Goal: Task Accomplishment & Management: Complete application form

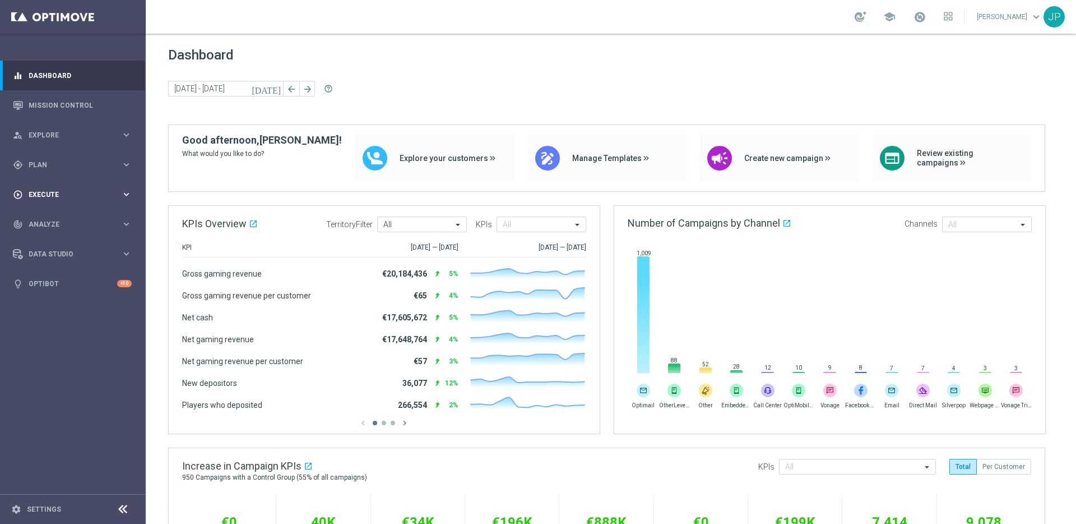
click at [73, 195] on span "Execute" at bounding box center [75, 194] width 93 height 7
click at [73, 219] on link "Campaign Builder" at bounding box center [72, 217] width 87 height 9
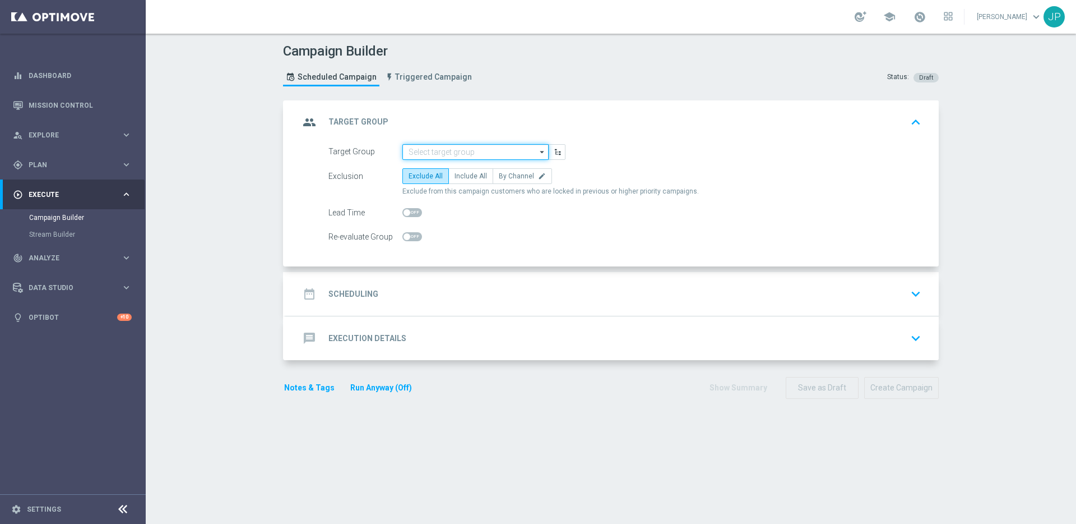
click at [463, 158] on input at bounding box center [476, 152] width 146 height 16
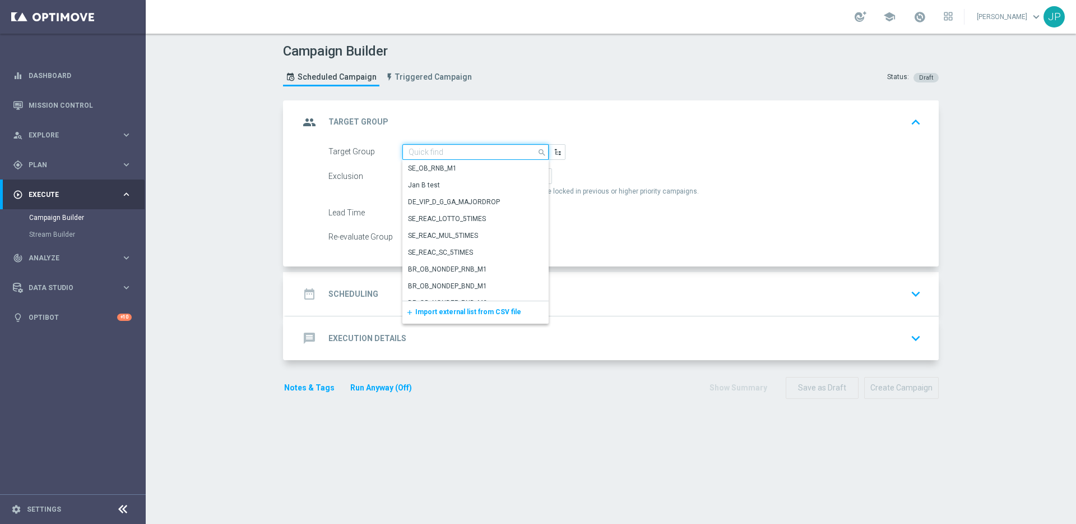
paste input "UK_SPORTSBOOK_EMAIL | Stakes in lifetime"
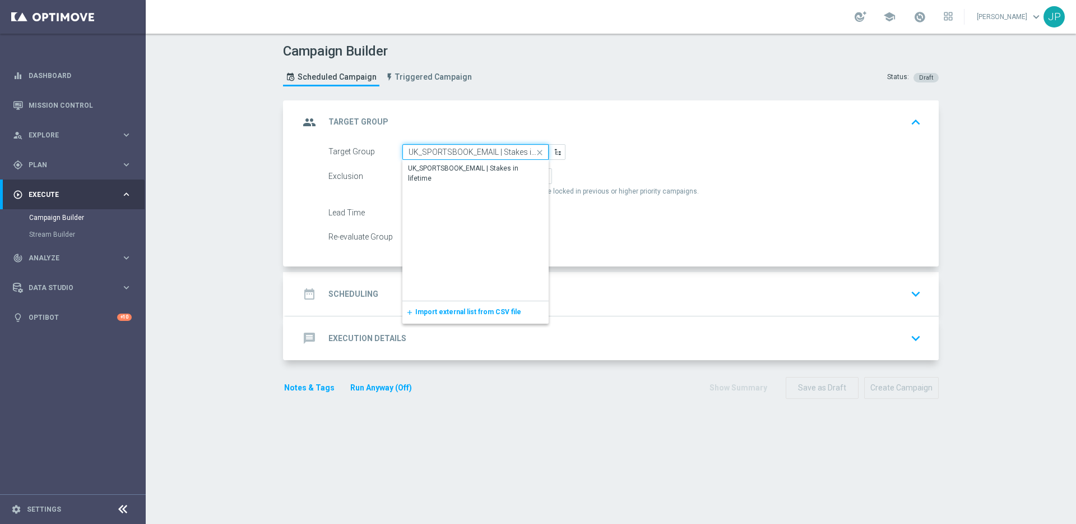
scroll to position [0, 24]
click at [474, 172] on div "UK_SPORTSBOOK_EMAIL | Stakes in lifetime" at bounding box center [476, 174] width 134 height 20
type input "UK_SPORTSBOOK_EMAIL | Stakes in lifetime"
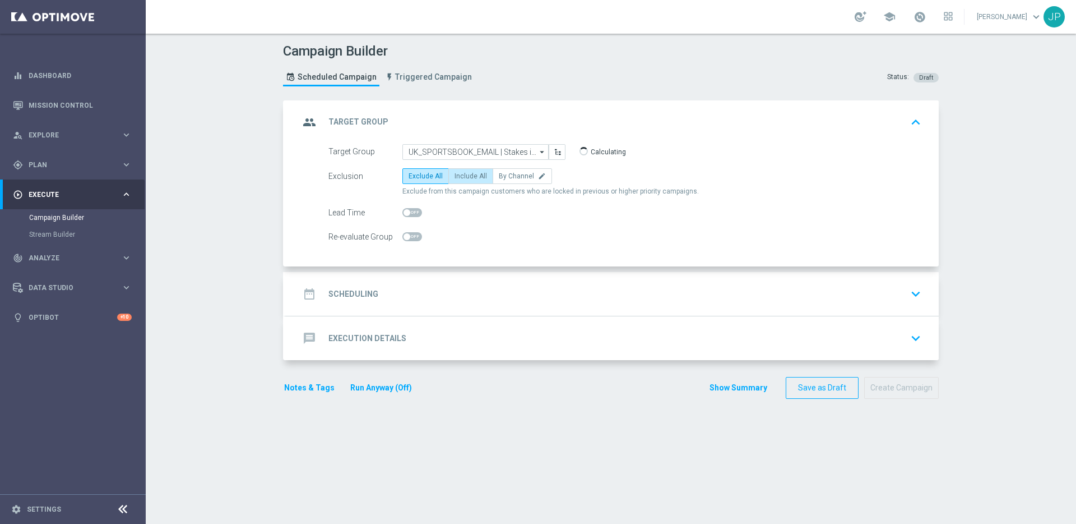
click at [471, 183] on label "Include All" at bounding box center [471, 176] width 45 height 16
click at [462, 182] on input "Include All" at bounding box center [458, 177] width 7 height 7
radio input "true"
click at [404, 212] on span at bounding box center [407, 212] width 7 height 7
click at [403, 212] on input "checkbox" at bounding box center [413, 212] width 20 height 9
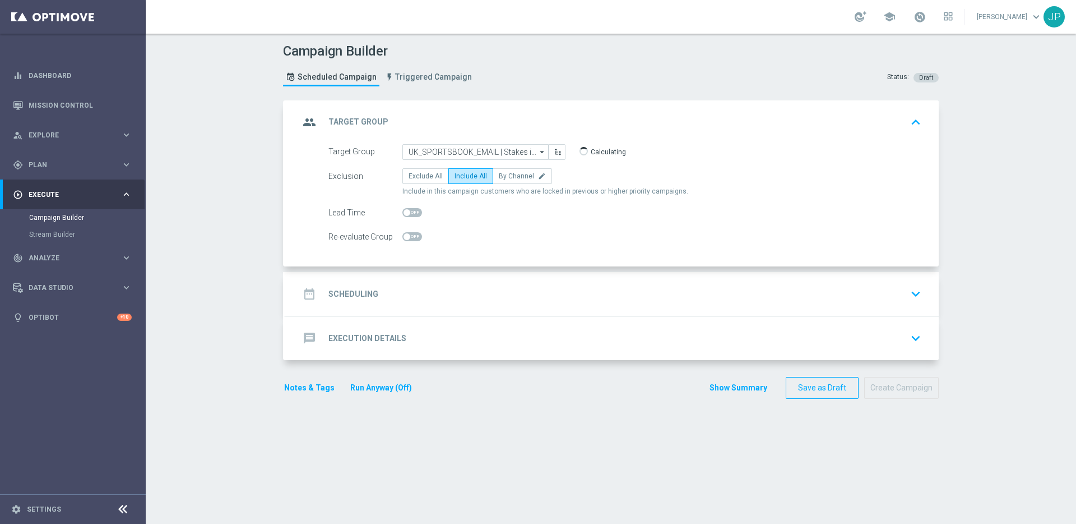
checkbox input "true"
click at [537, 290] on div "date_range Scheduling keyboard_arrow_down" at bounding box center [612, 293] width 626 height 21
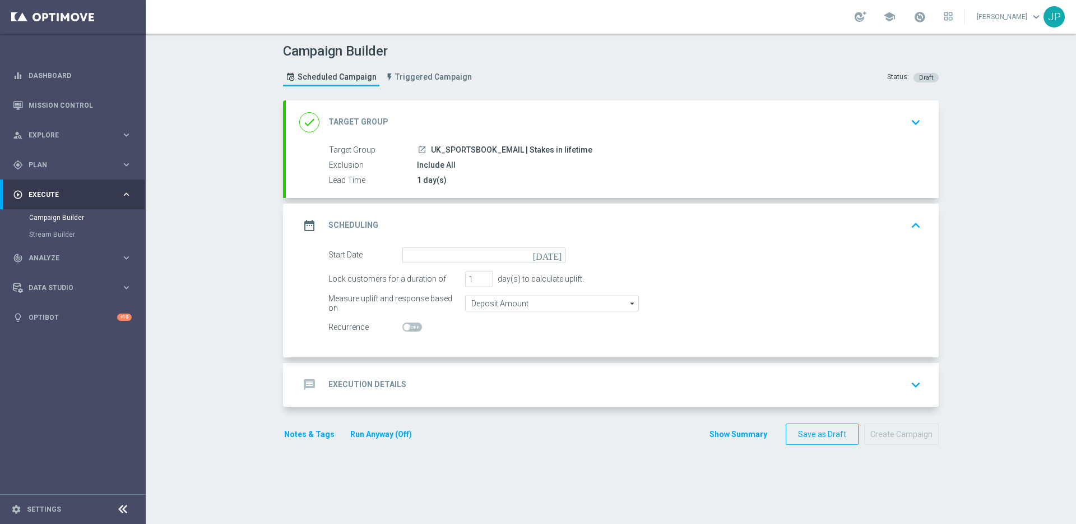
click at [550, 254] on icon "today" at bounding box center [549, 253] width 33 height 12
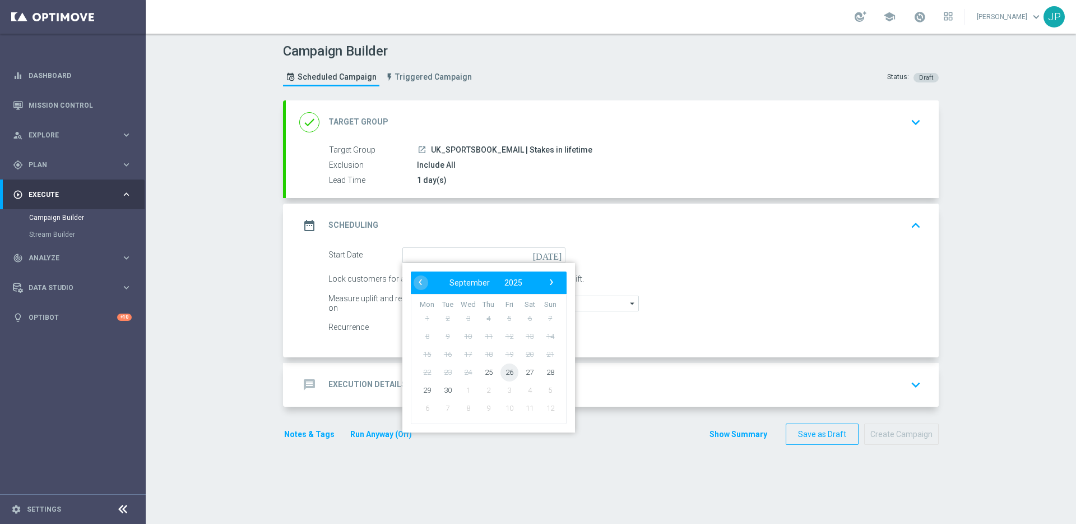
click at [511, 375] on span "26" at bounding box center [510, 372] width 18 height 18
type input "26 Sep 2025"
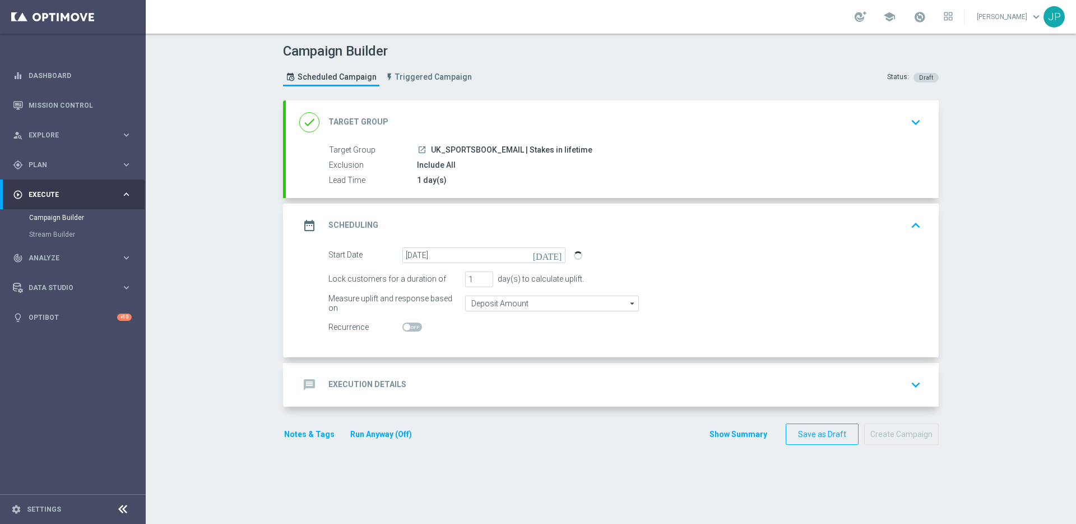
click at [694, 388] on div "message Execution Details keyboard_arrow_down" at bounding box center [612, 384] width 626 height 21
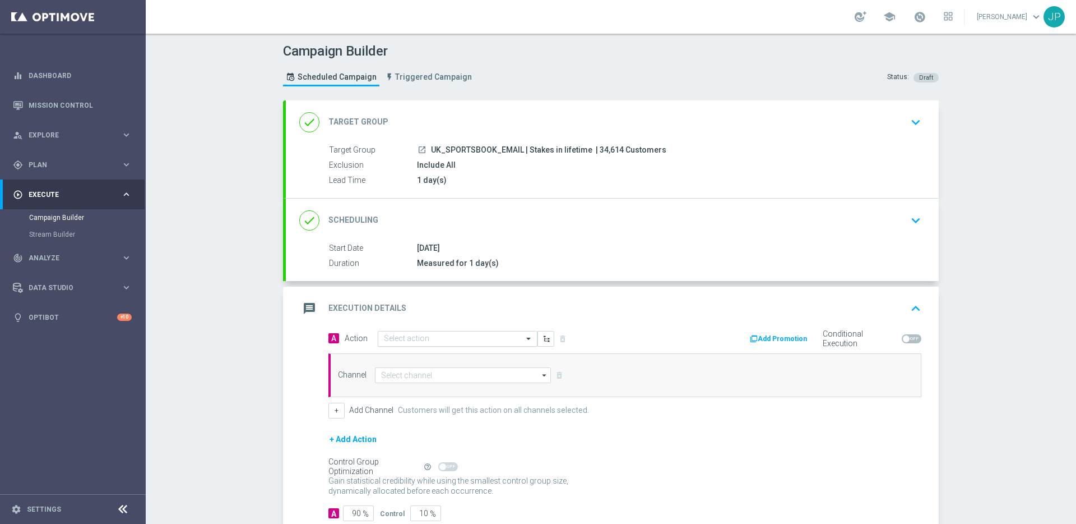
click at [461, 343] on input "text" at bounding box center [446, 339] width 125 height 10
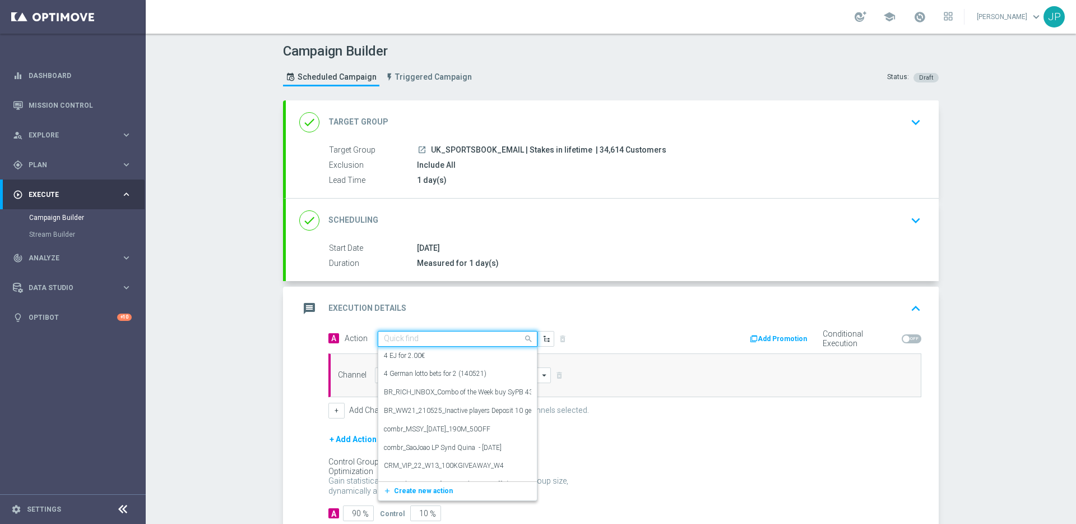
paste input "en_GB__NVIP_EMA_TAC_SP__BETSLIP_BOOST_20_WK39"
type input "en_GB__NVIP_EMA_TAC_SP__BETSLIP_BOOST_20_WK39"
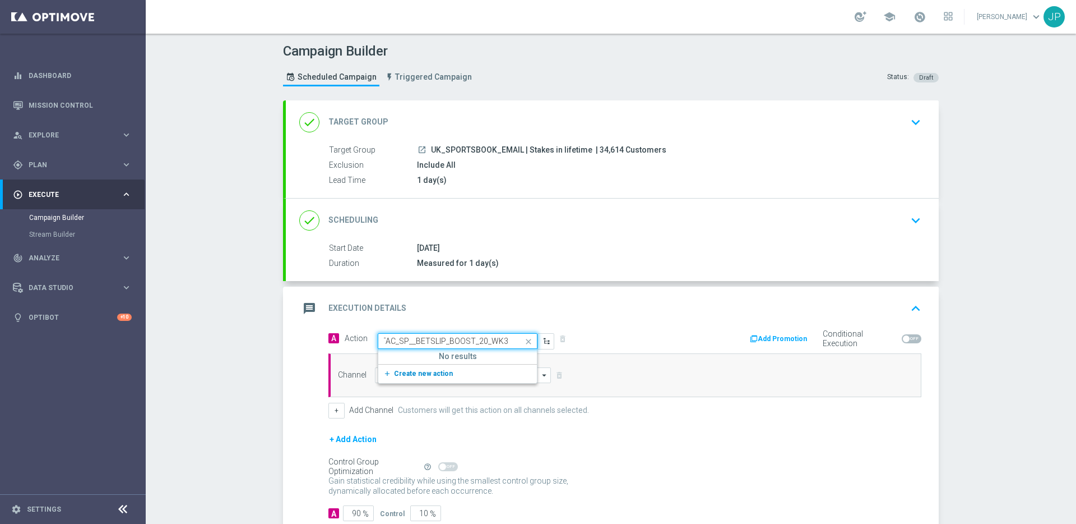
click at [431, 368] on button "add_new Create new action" at bounding box center [455, 373] width 155 height 13
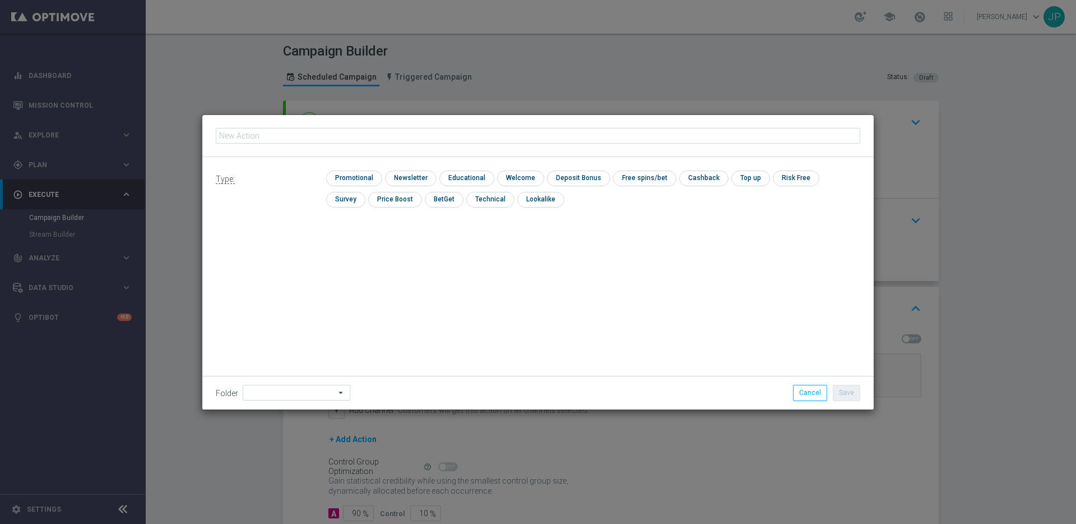
type input "en_GB__NVIP_EMA_TAC_SP__BETSLIP_BOOST_20_WK39"
click at [356, 183] on input "checkbox" at bounding box center [352, 177] width 53 height 15
checkbox input "true"
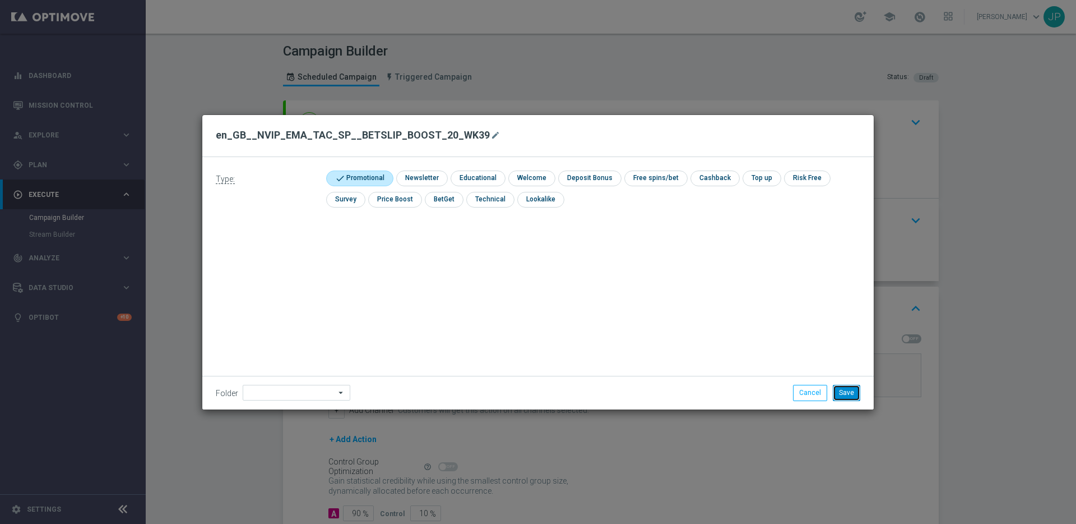
click at [849, 395] on button "Save" at bounding box center [846, 393] width 27 height 16
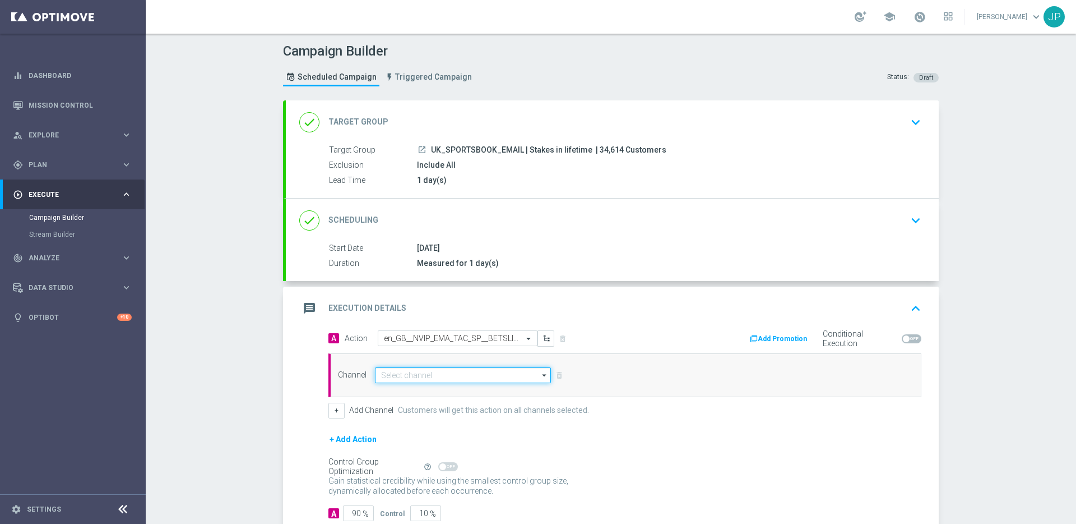
click at [440, 381] on input at bounding box center [463, 375] width 176 height 16
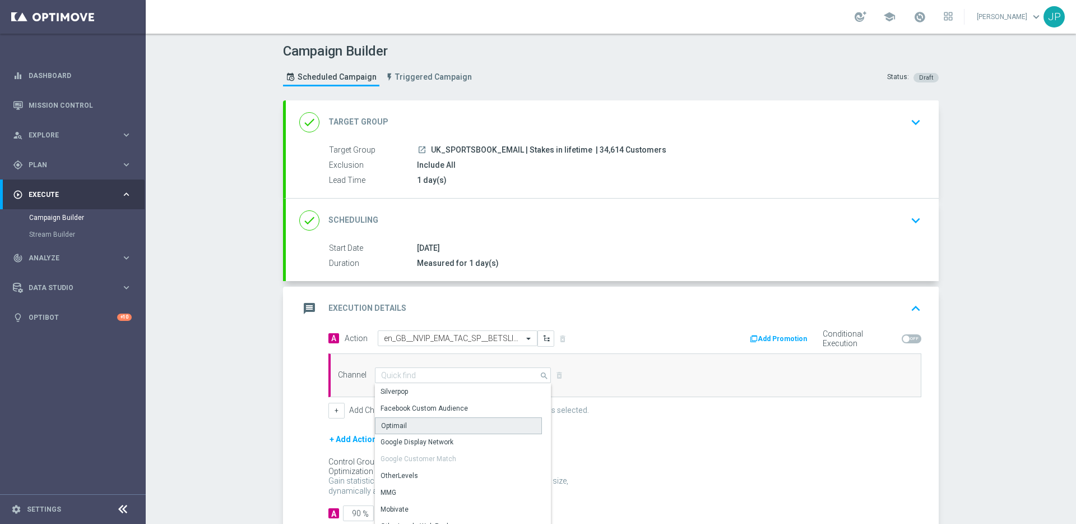
click at [420, 427] on div "Optimail" at bounding box center [458, 425] width 167 height 17
type input "Optimail"
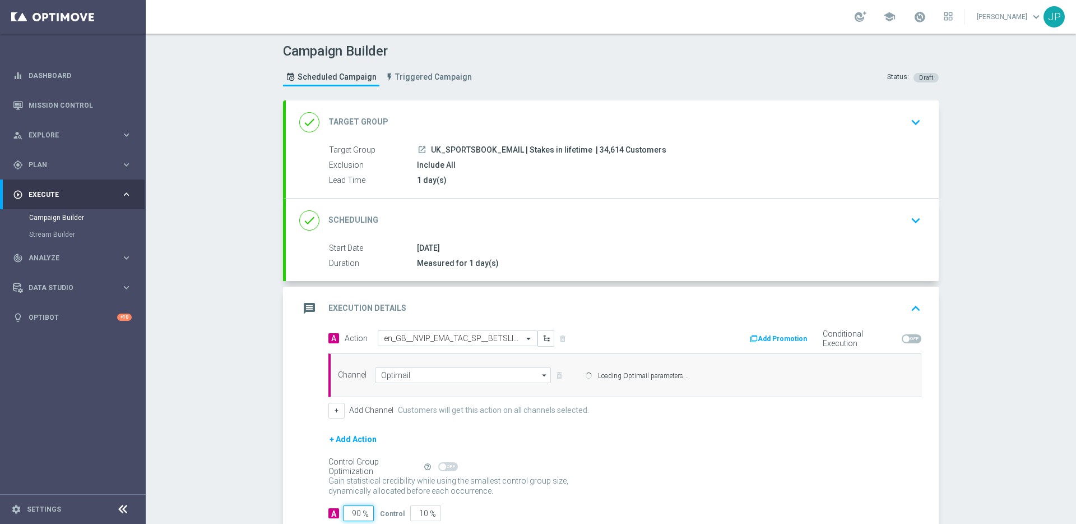
click at [352, 518] on input "90" at bounding box center [358, 513] width 31 height 16
type input "9"
type input "91"
type input "9"
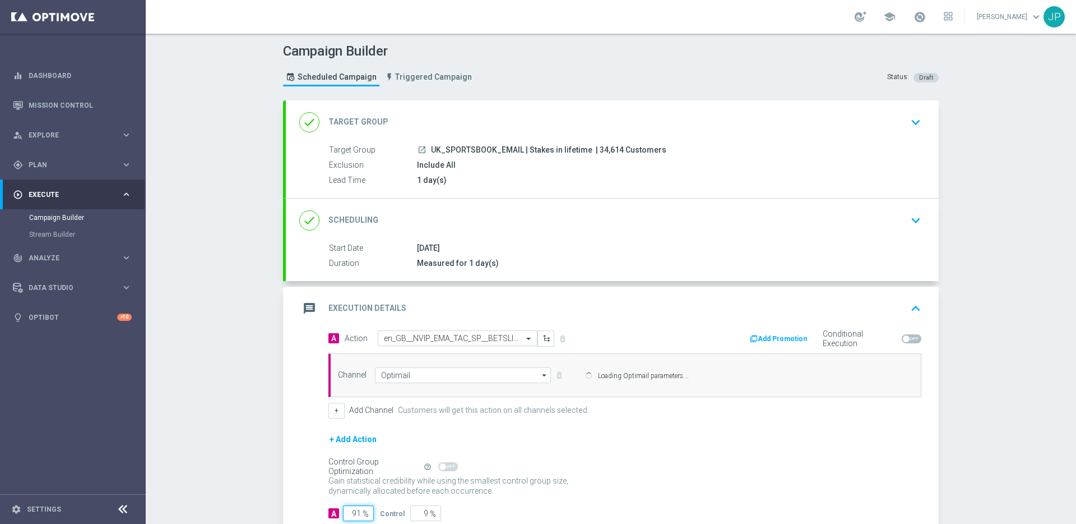
type input "9"
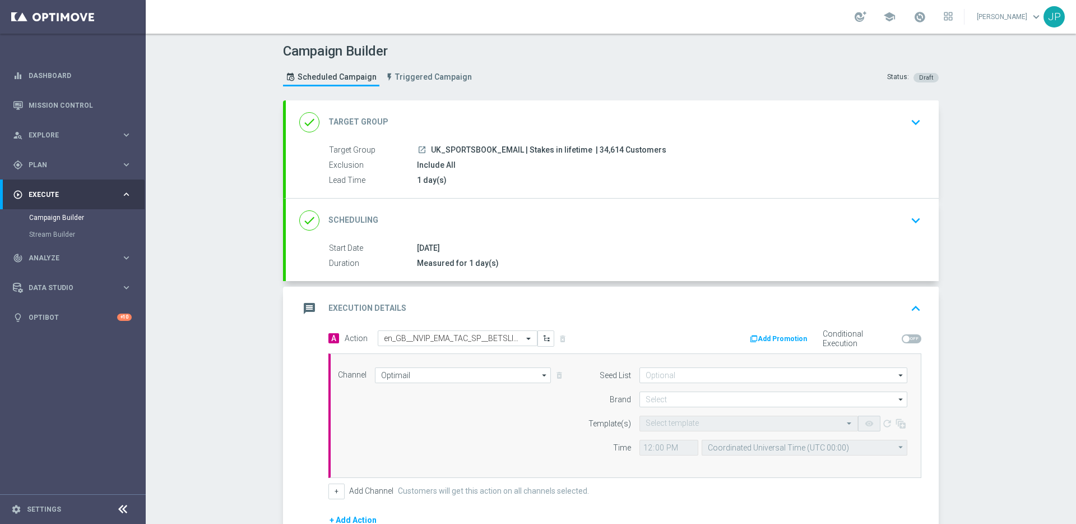
type input "91"
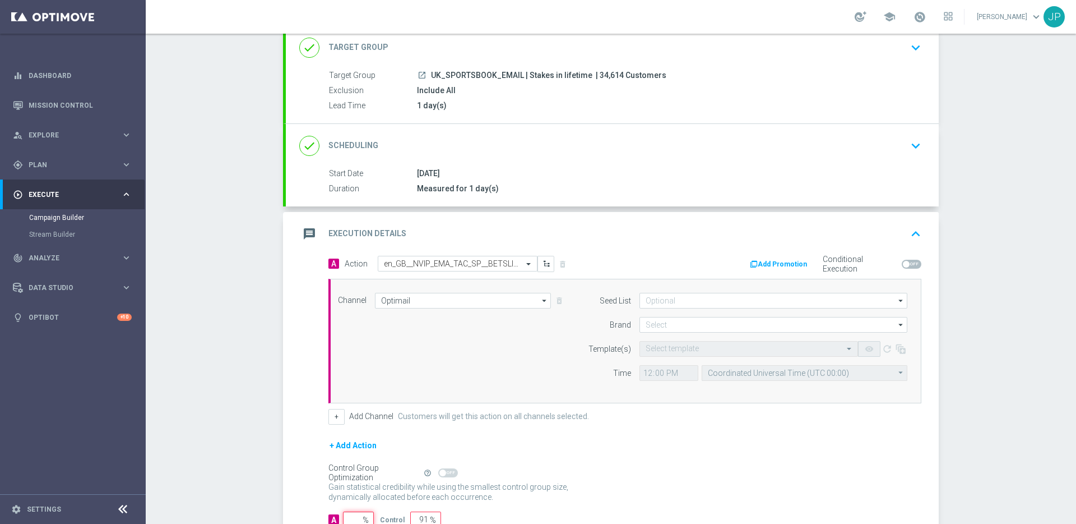
type input "100"
type input "1"
type input "99"
type input "10"
type input "90"
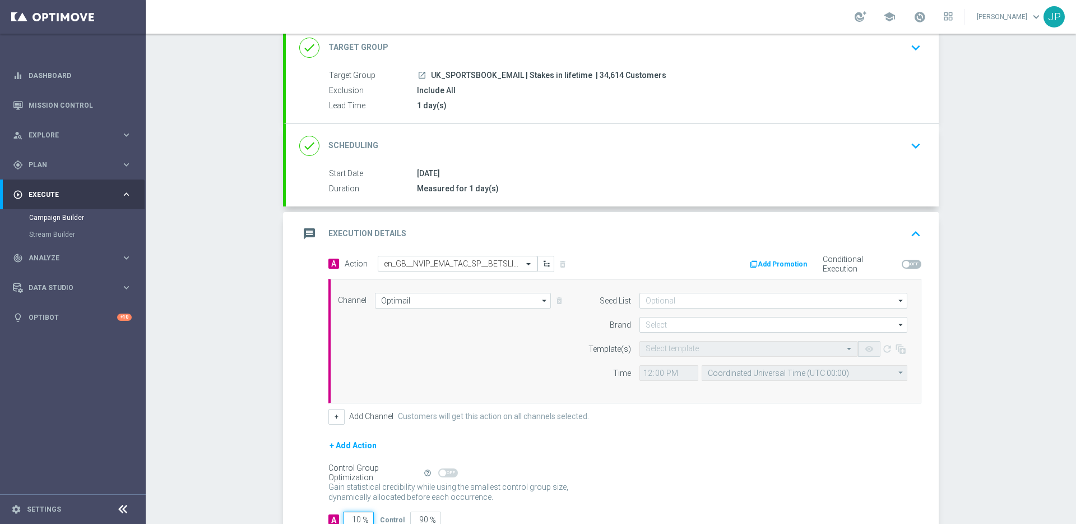
type input "100"
type input "0"
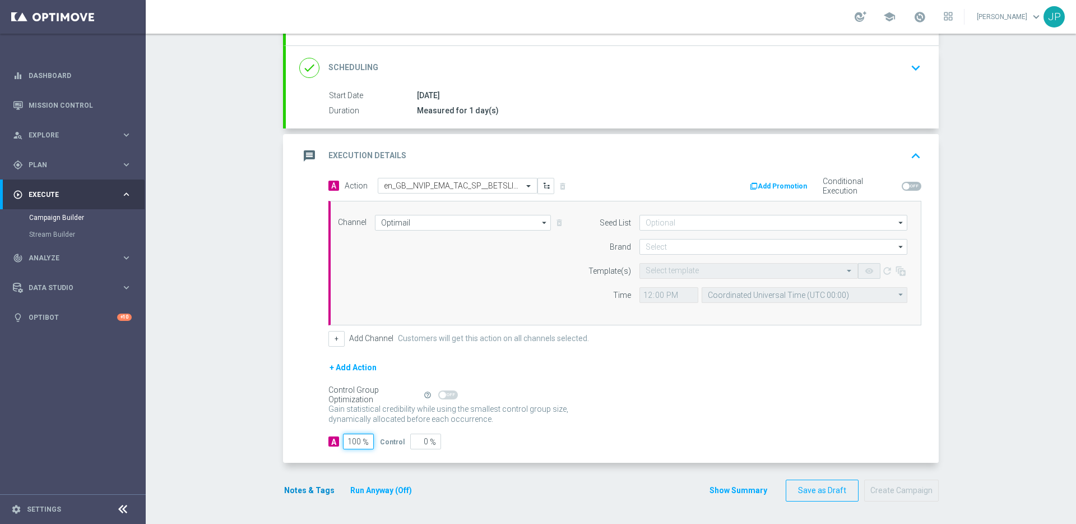
type input "100"
click at [311, 483] on button "Notes & Tags" at bounding box center [309, 490] width 53 height 14
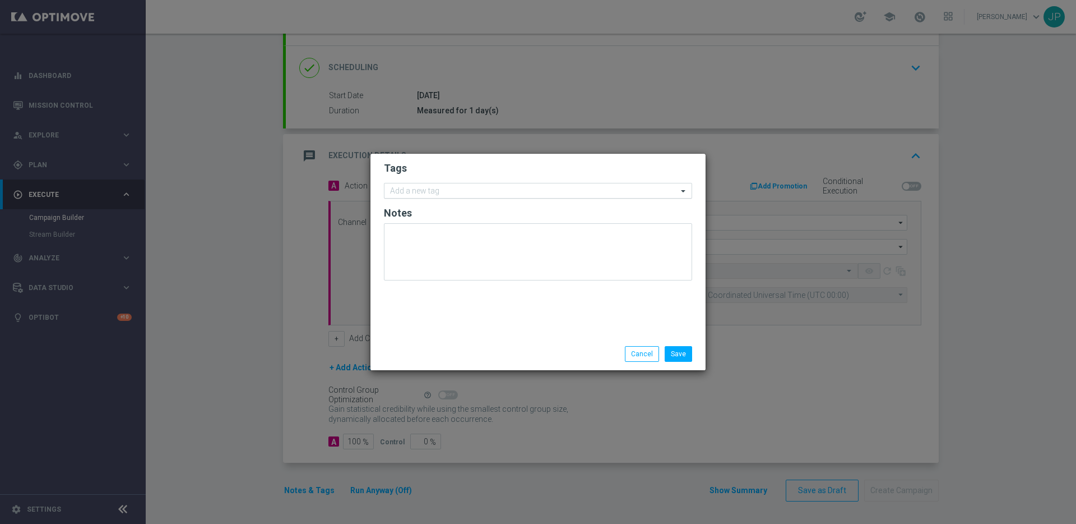
click at [452, 197] on div at bounding box center [533, 192] width 289 height 11
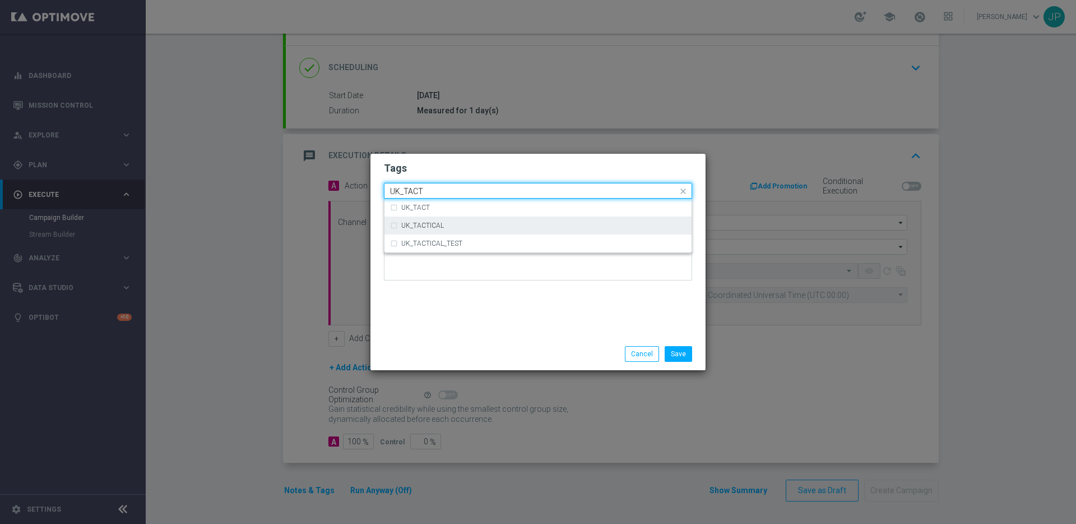
click at [455, 226] on div "UK_TACTICAL" at bounding box center [543, 225] width 285 height 7
type input "UK_TACT"
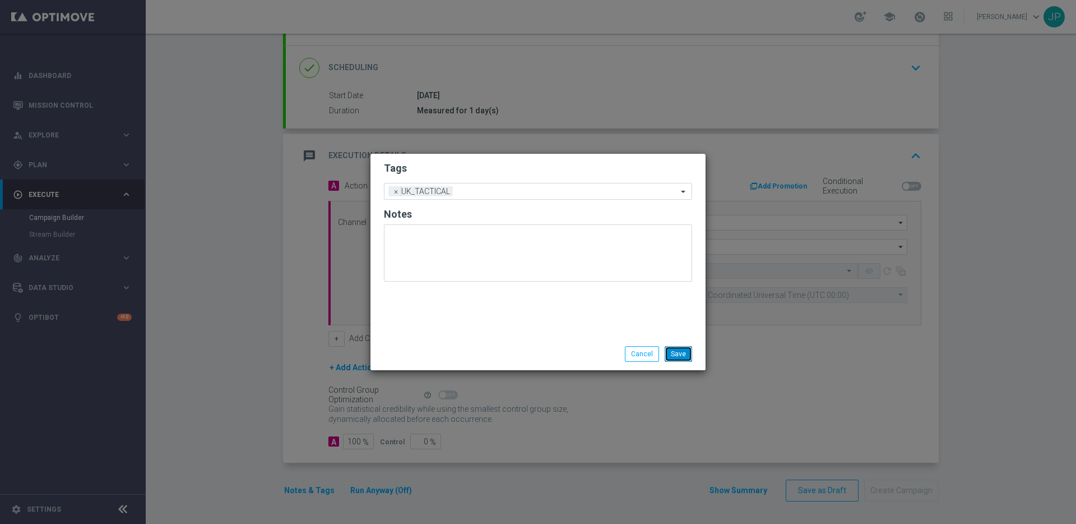
click at [673, 354] on button "Save" at bounding box center [678, 354] width 27 height 16
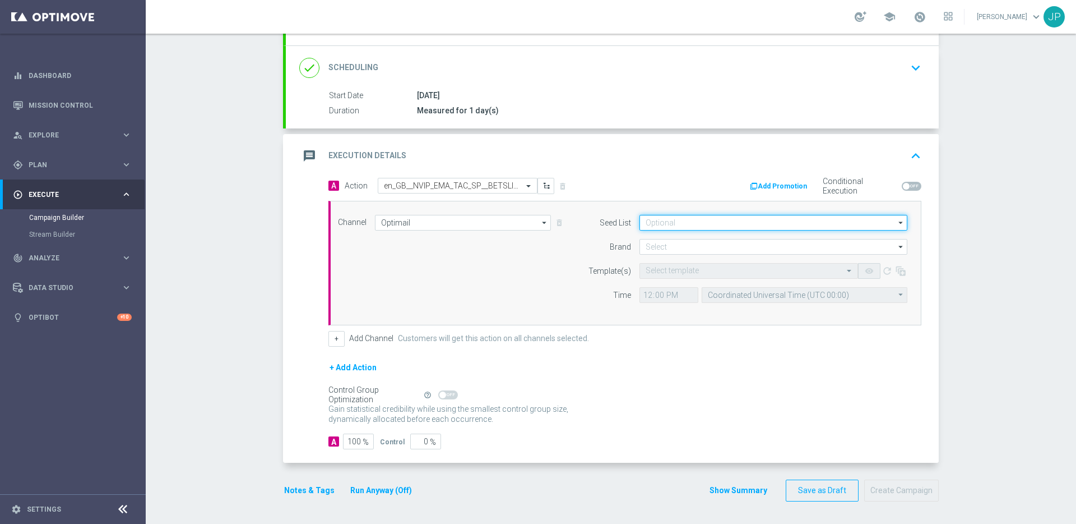
click at [666, 227] on input at bounding box center [774, 223] width 268 height 16
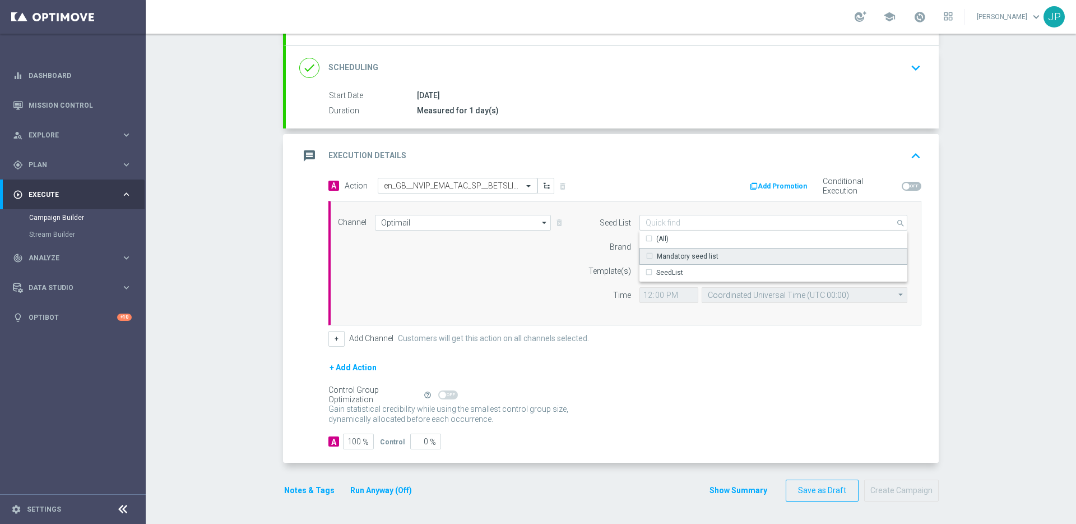
click at [663, 255] on div "Mandatory seed list" at bounding box center [688, 256] width 62 height 10
click at [593, 249] on div "Brand" at bounding box center [602, 247] width 57 height 16
type input "Mandatory seed list"
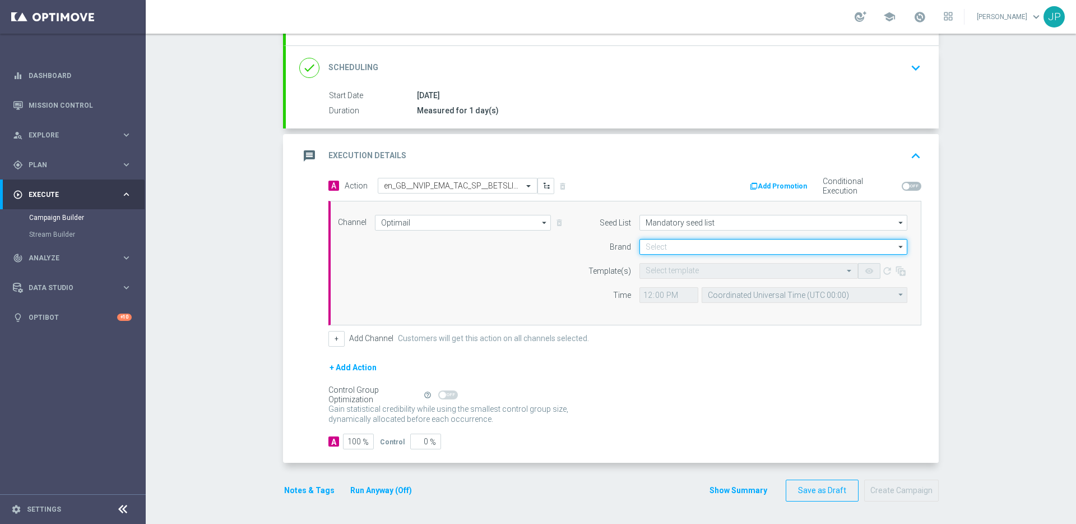
click at [679, 246] on input at bounding box center [774, 247] width 268 height 16
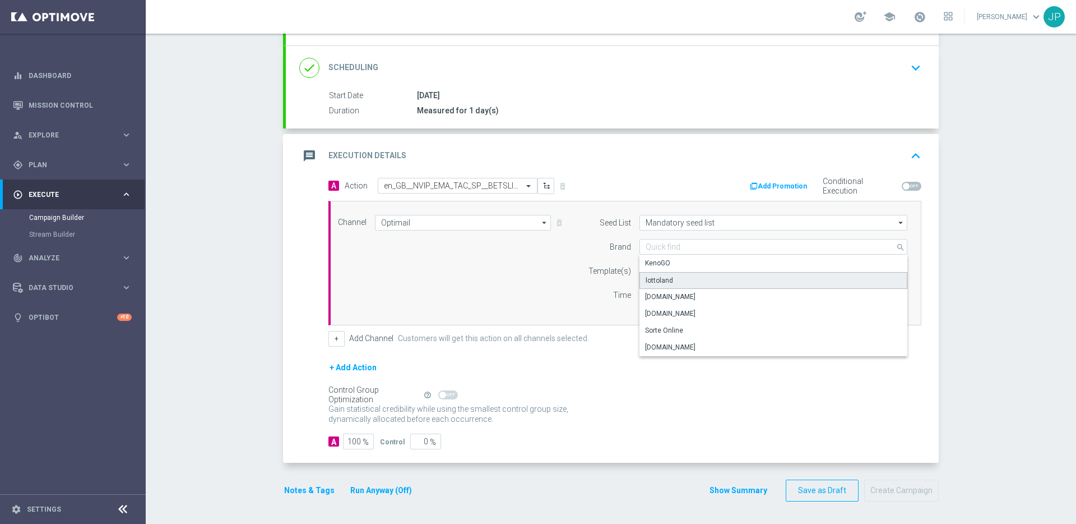
click at [672, 280] on div "lottoland" at bounding box center [774, 280] width 268 height 17
type input "lottoland"
click at [665, 274] on input "text" at bounding box center [738, 271] width 184 height 10
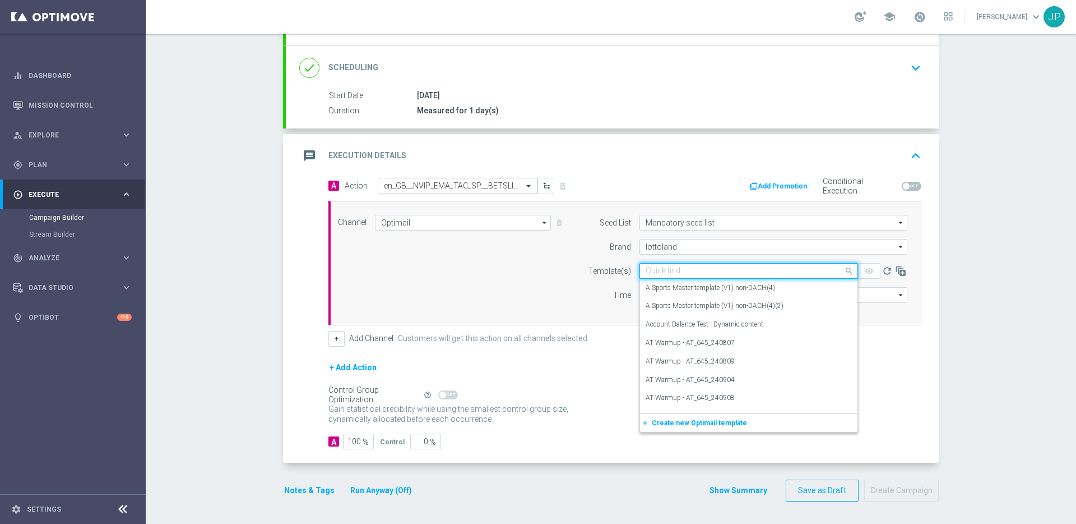
paste input "en_GB__NVIP_EMA_TAC_SP__BETSLIP_BOOST_20_WK39"
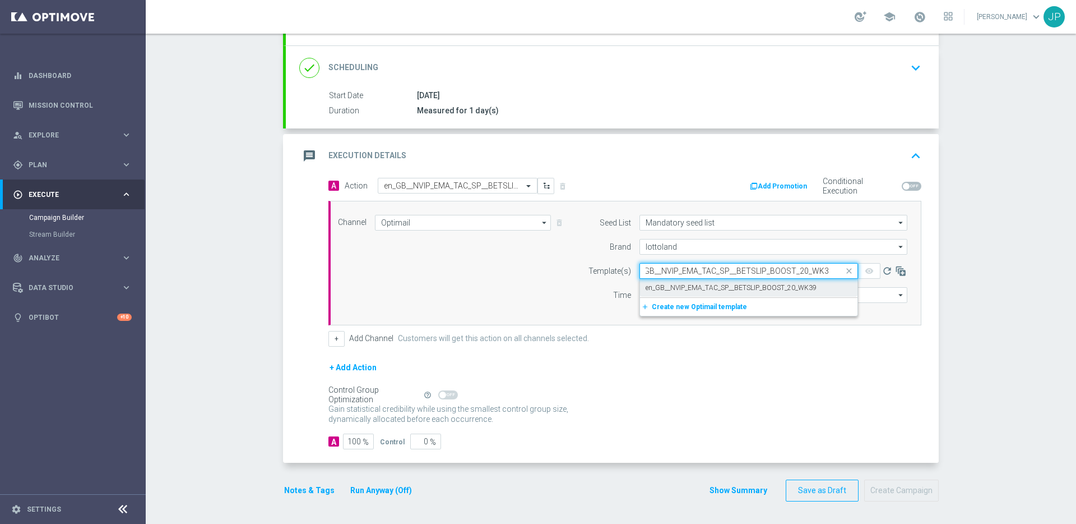
click at [681, 288] on label "en_GB__NVIP_EMA_TAC_SP__BETSLIP_BOOST_20_WK39" at bounding box center [731, 288] width 171 height 10
type input "en_GB__NVIP_EMA_TAC_SP__BETSLIP_BOOST_20_WK39"
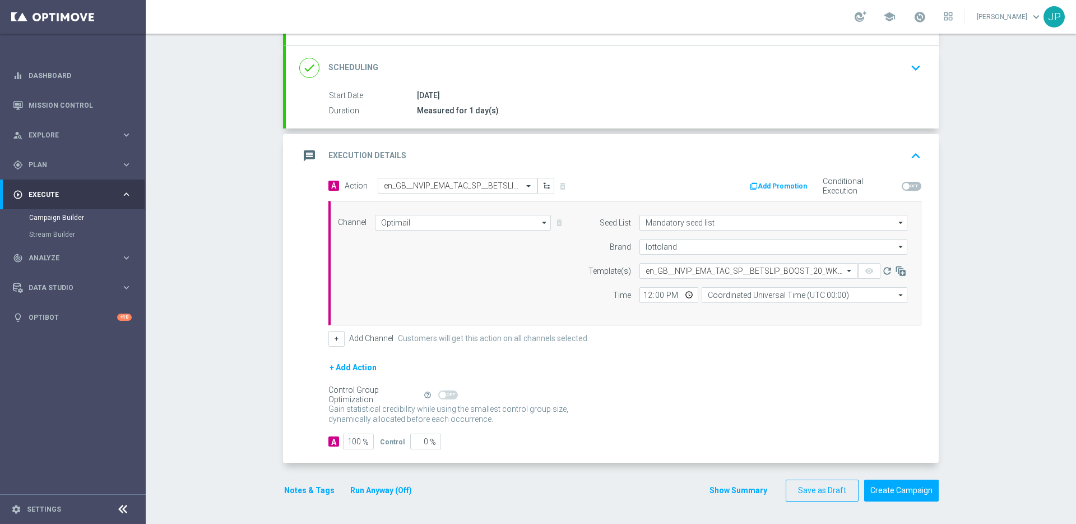
scroll to position [0, 0]
click at [644, 297] on input "12:00" at bounding box center [669, 295] width 59 height 16
type input "13:00"
click at [730, 293] on input "Coordinated Universal Time (UTC 00:00)" at bounding box center [805, 295] width 206 height 16
click at [762, 316] on div "United Kingdom Time (UTC +01:00)" at bounding box center [805, 311] width 206 height 17
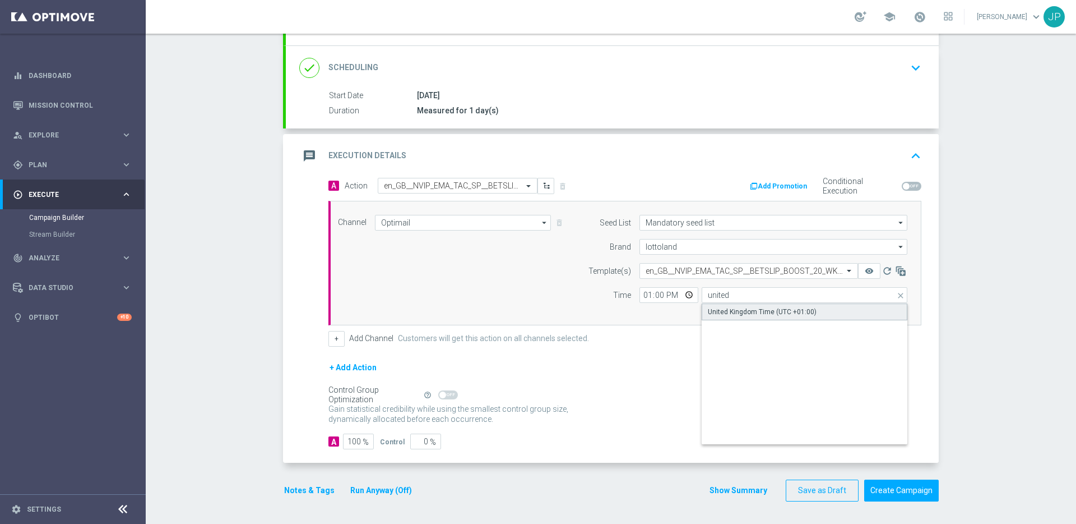
type input "United Kingdom Time (UTC +01:00)"
click at [805, 420] on div "Gain statistical credibility while using the smallest control group size, dynam…" at bounding box center [625, 414] width 593 height 27
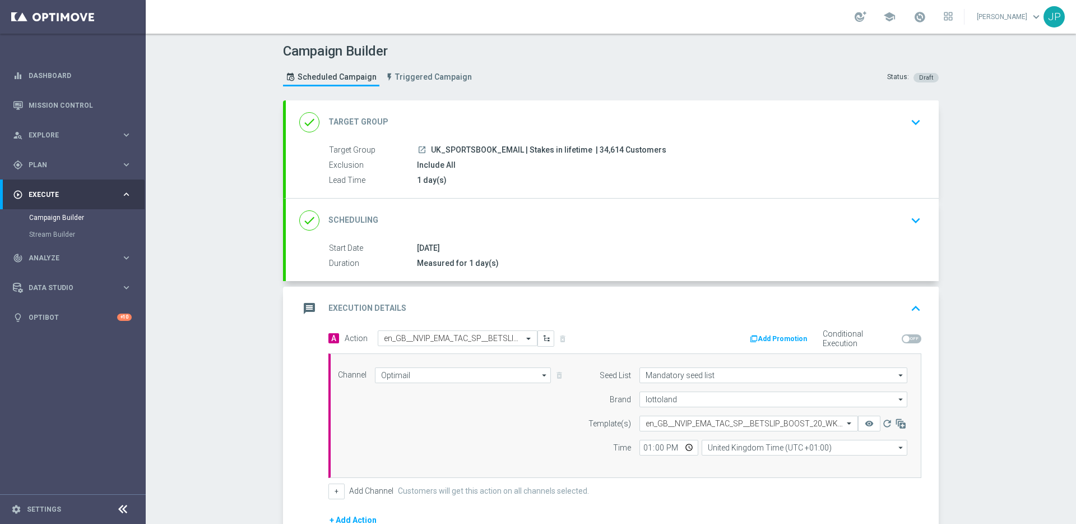
scroll to position [152, 0]
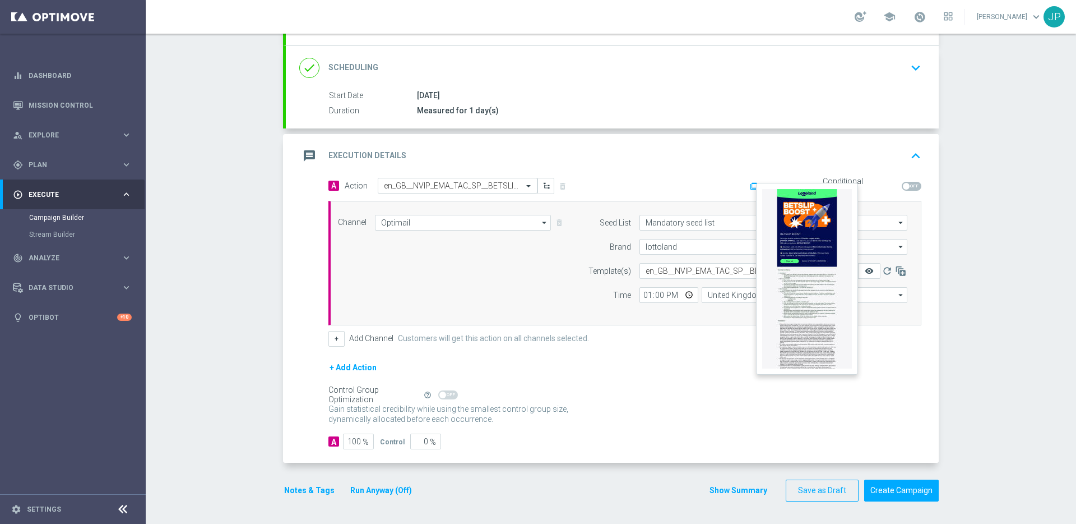
click at [867, 271] on icon "remove_red_eye" at bounding box center [869, 270] width 9 height 9
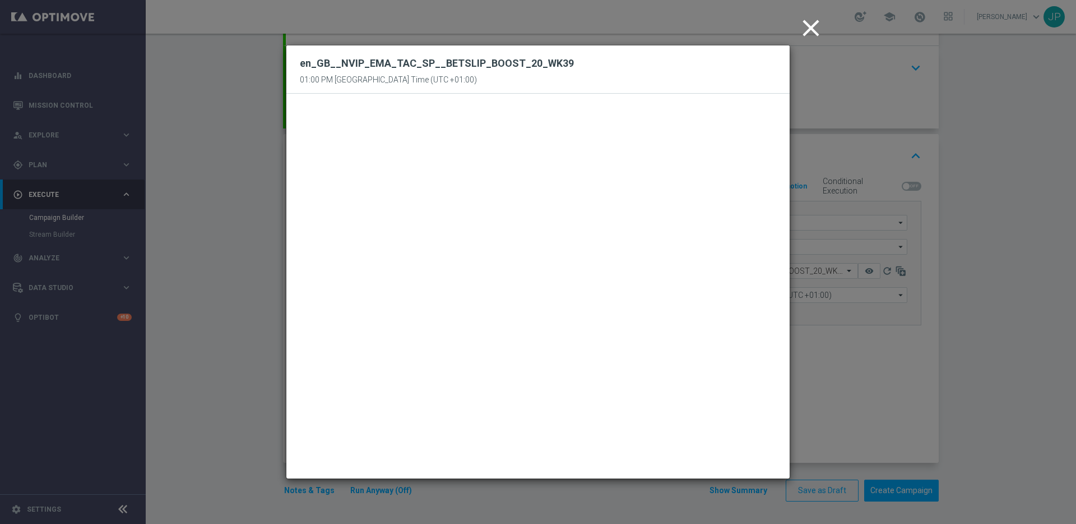
click at [809, 29] on icon "close" at bounding box center [811, 28] width 28 height 28
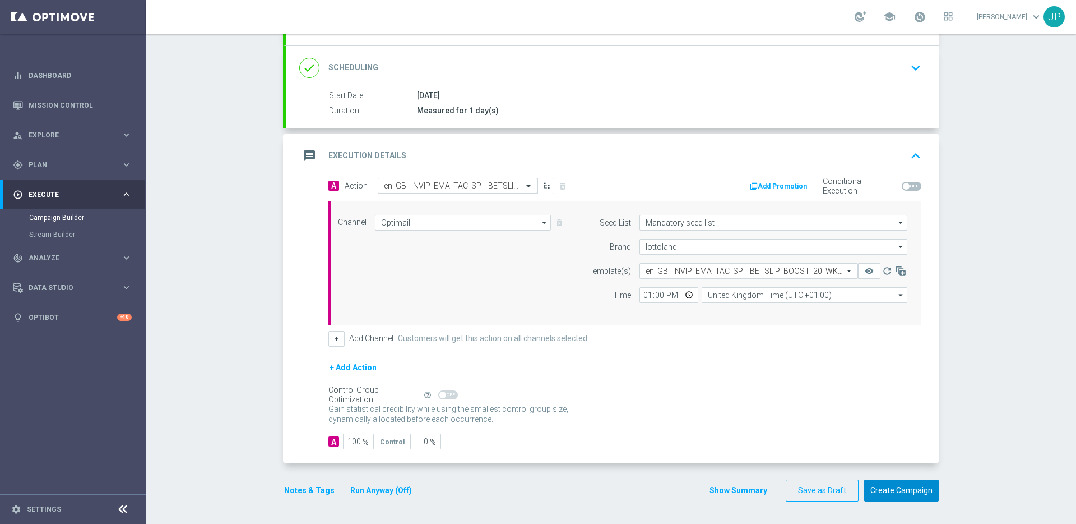
click at [871, 496] on button "Create Campaign" at bounding box center [902, 490] width 75 height 22
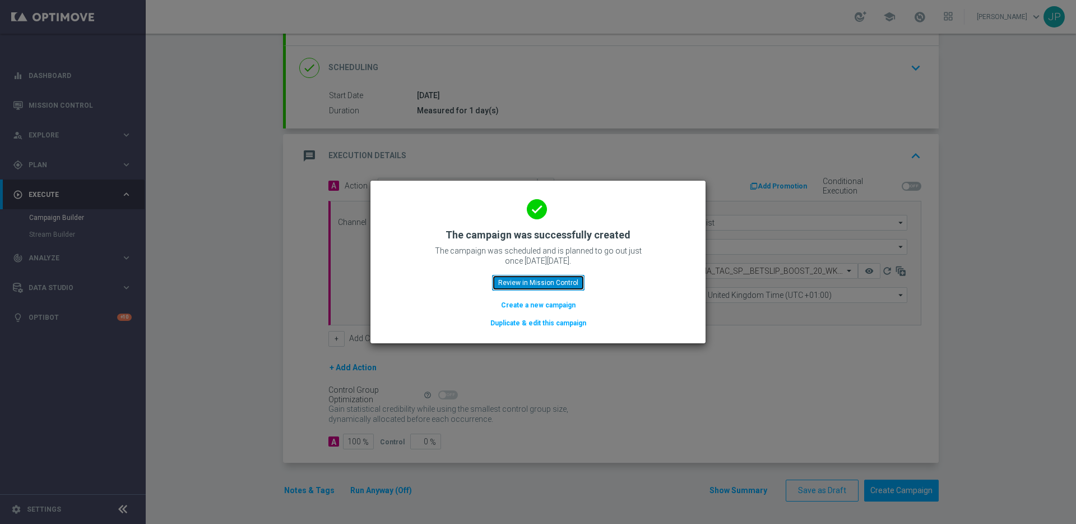
click at [571, 285] on button "Review in Mission Control" at bounding box center [538, 283] width 93 height 16
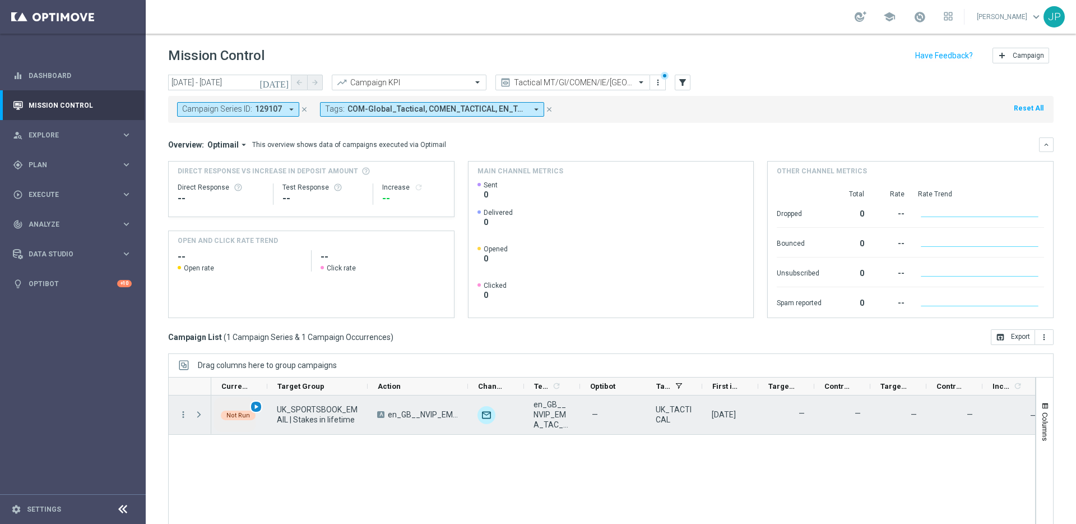
click at [258, 405] on span "play_arrow" at bounding box center [256, 407] width 8 height 8
click at [203, 410] on span "Press SPACE to select this row." at bounding box center [199, 414] width 10 height 9
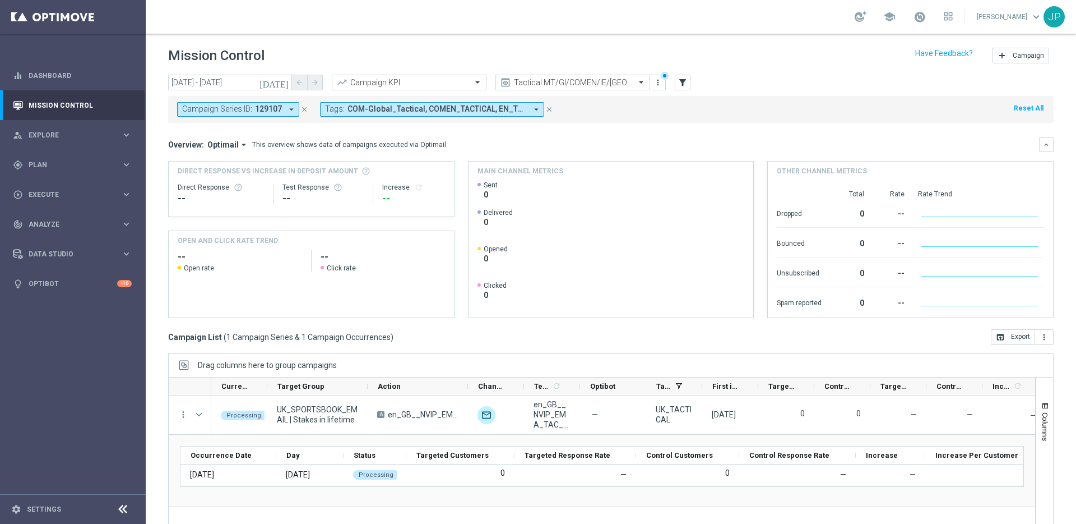
scroll to position [21, 0]
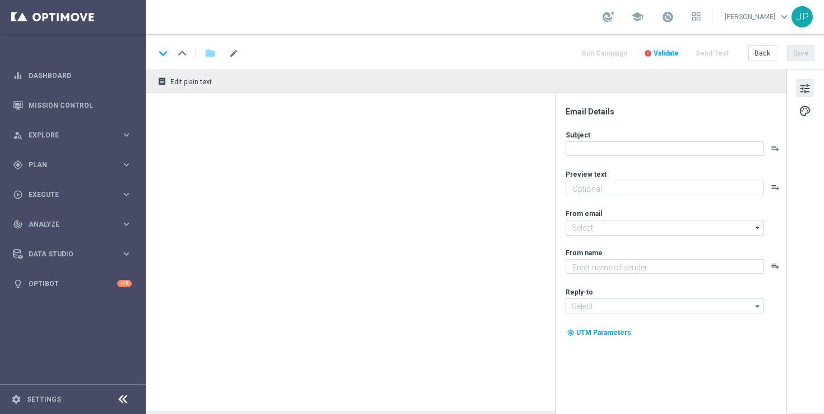
type textarea "Win EVEN MORE this weekend with a BETSLIP BOOST for your football bets."
type textarea "Lottoland"
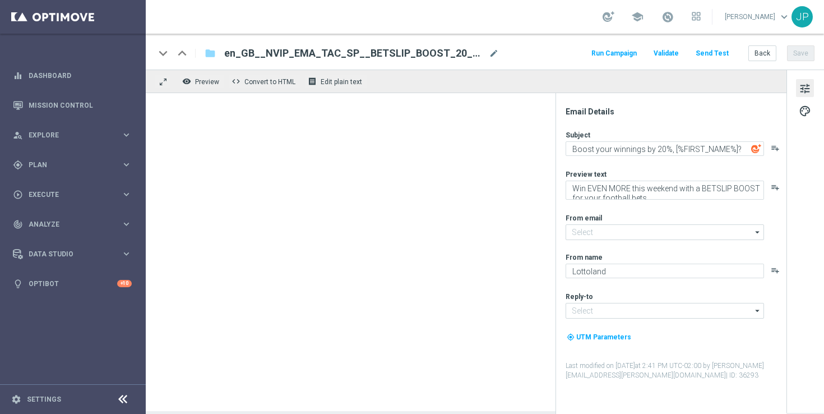
type input "mail@crm.lottoland.com"
type input "support@lottoland.co.uk"
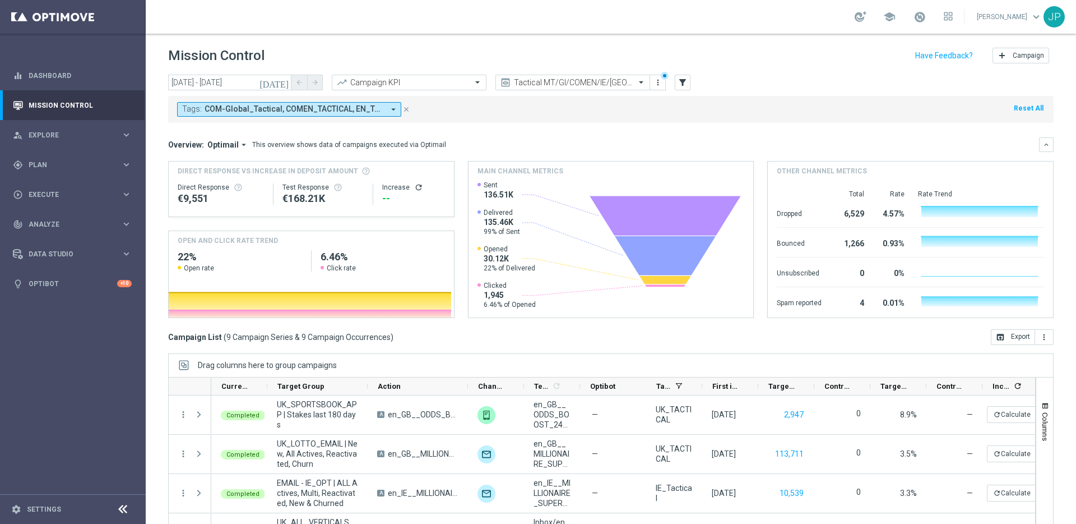
click at [286, 82] on icon "[DATE]" at bounding box center [275, 82] width 30 height 10
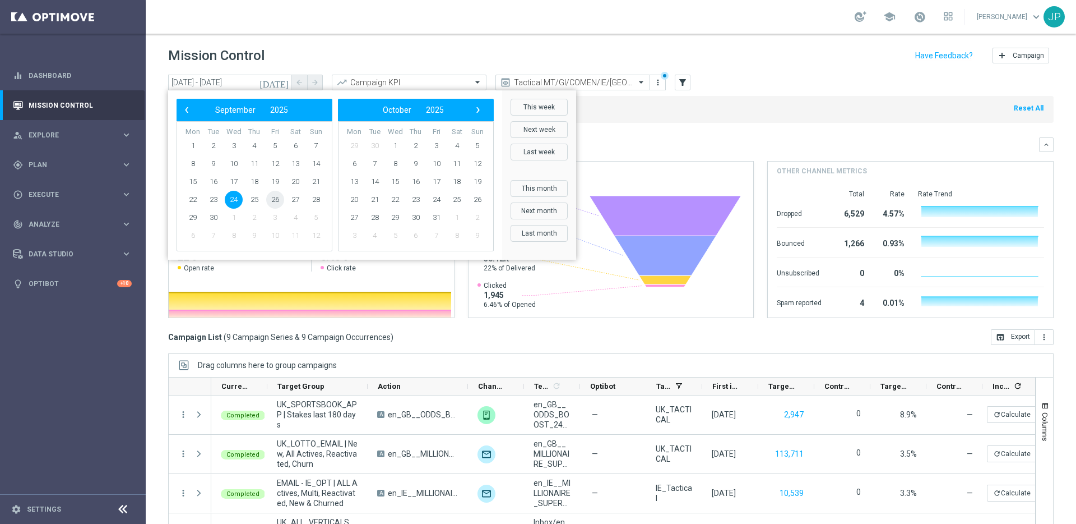
click at [276, 200] on span "26" at bounding box center [275, 200] width 18 height 18
type input "[DATE] - [DATE]"
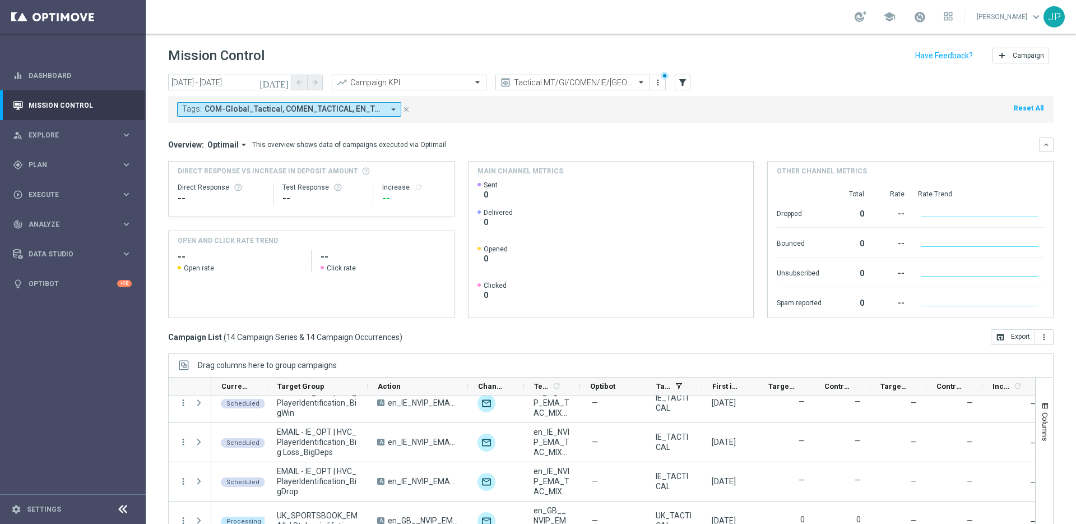
scroll to position [37, 0]
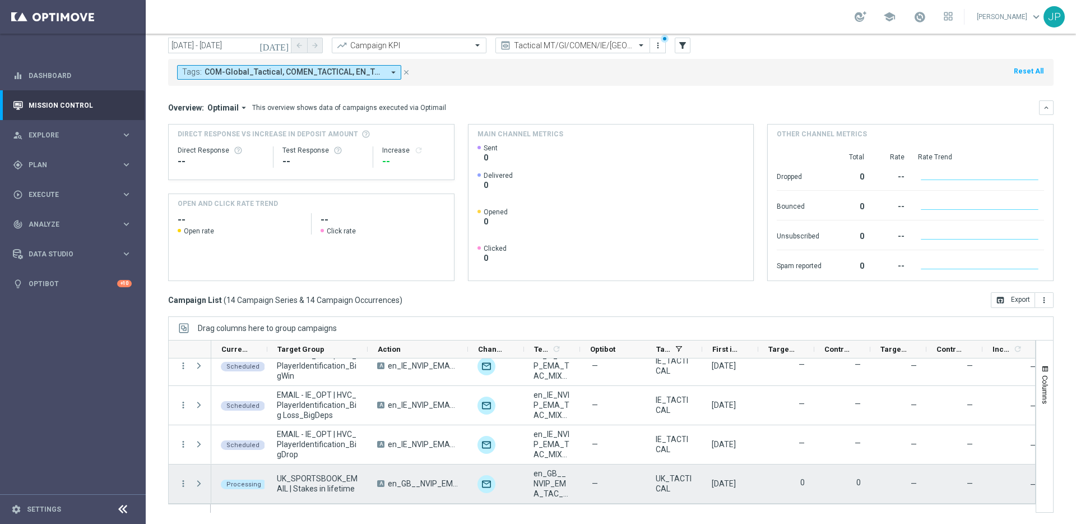
click at [201, 483] on span "Press SPACE to select this row." at bounding box center [199, 483] width 10 height 9
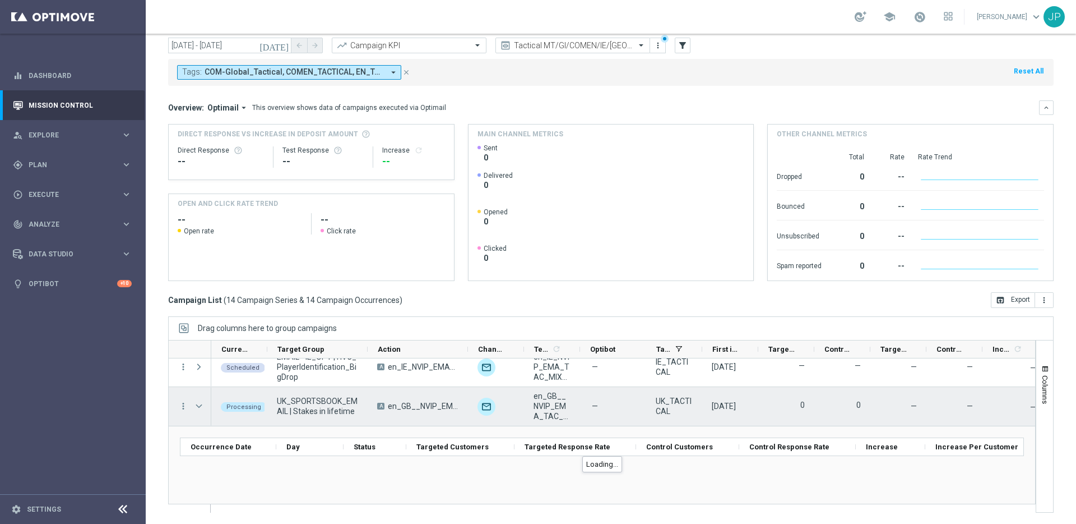
scroll to position [477, 0]
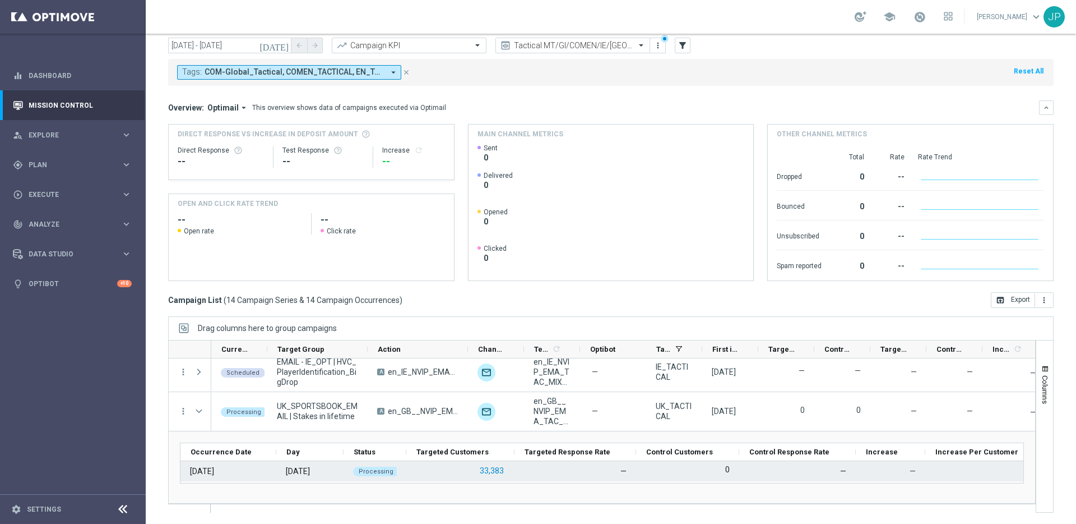
click at [494, 471] on button "33,383" at bounding box center [492, 471] width 26 height 14
click at [489, 466] on button "33,383" at bounding box center [492, 471] width 26 height 14
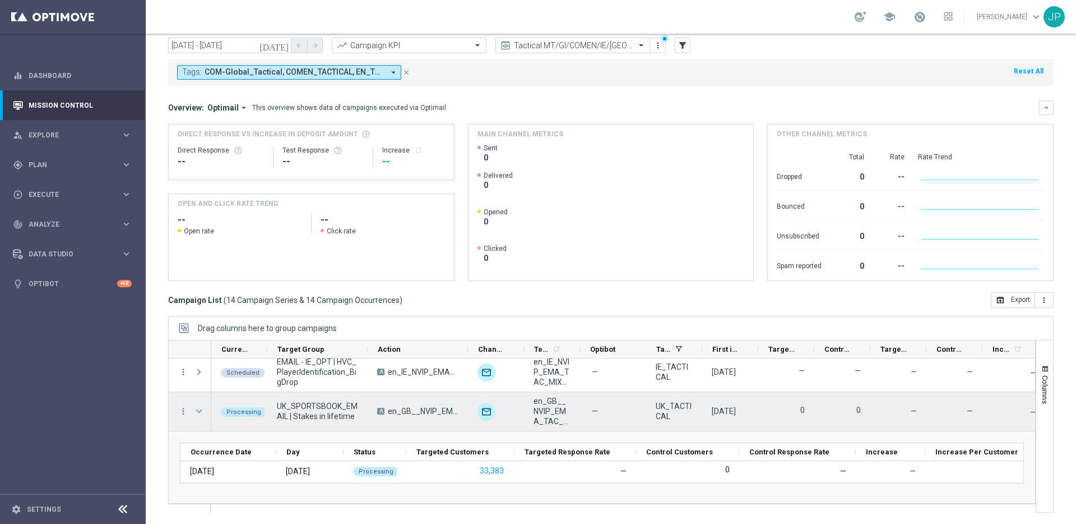
click at [198, 408] on span "Press SPACE to select this row." at bounding box center [199, 410] width 10 height 9
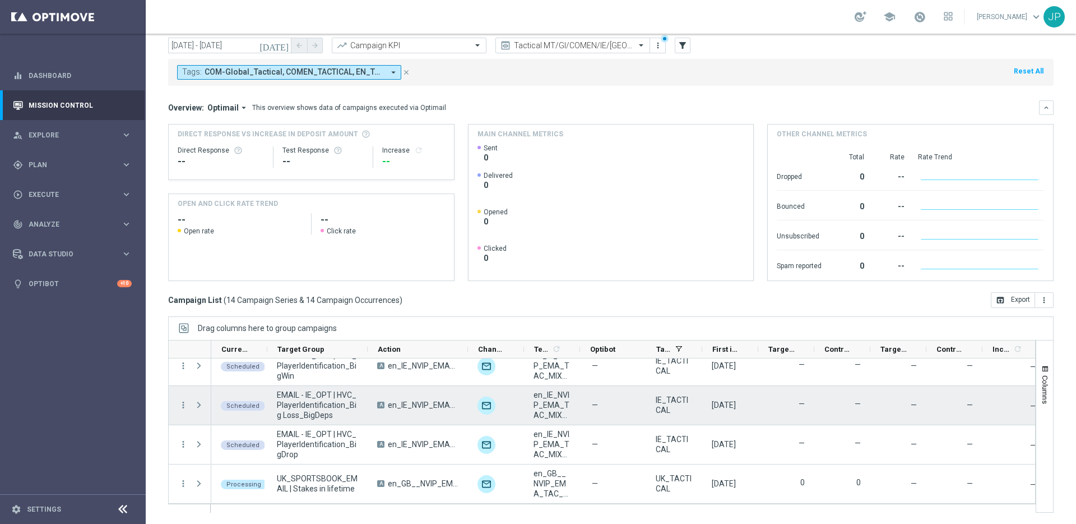
scroll to position [404, 0]
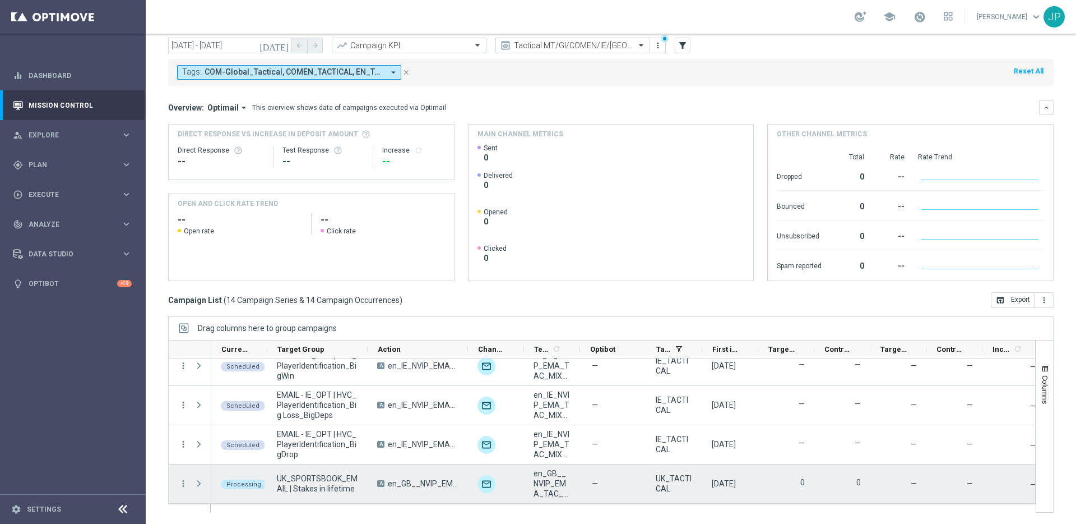
click at [200, 480] on span "Press SPACE to select this row." at bounding box center [199, 483] width 10 height 9
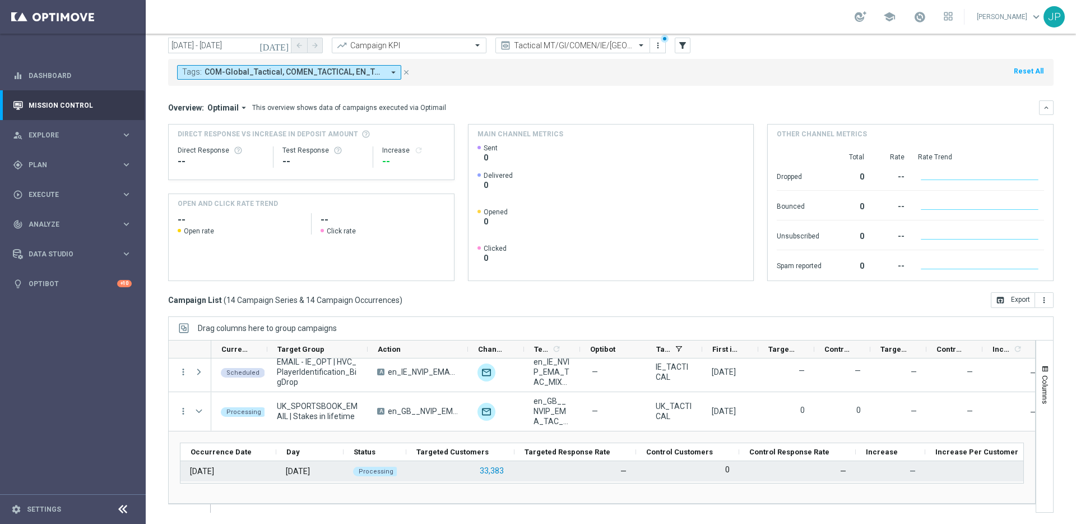
click at [484, 465] on button "33,383" at bounding box center [492, 471] width 26 height 14
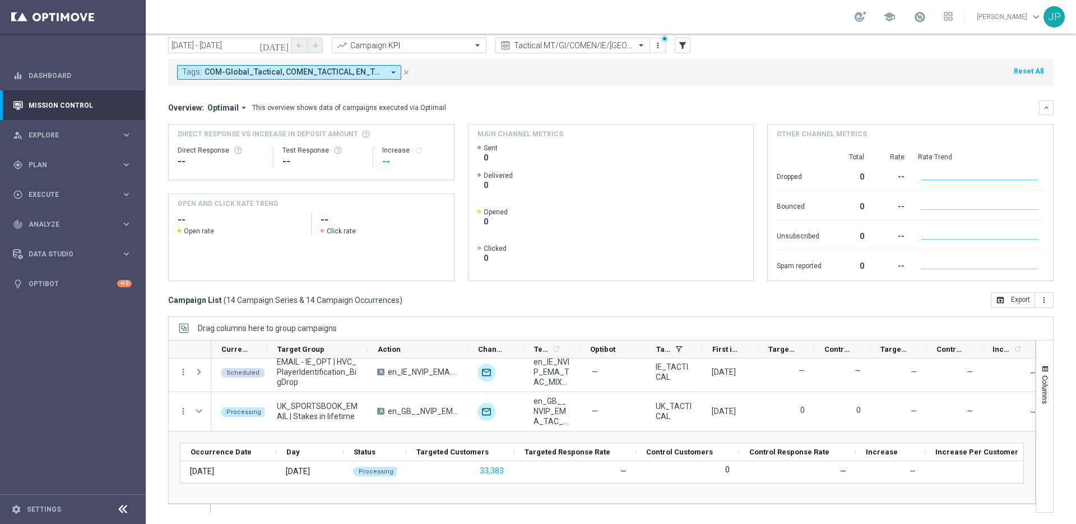
click at [1046, 20] on div "JP" at bounding box center [1054, 16] width 21 height 21
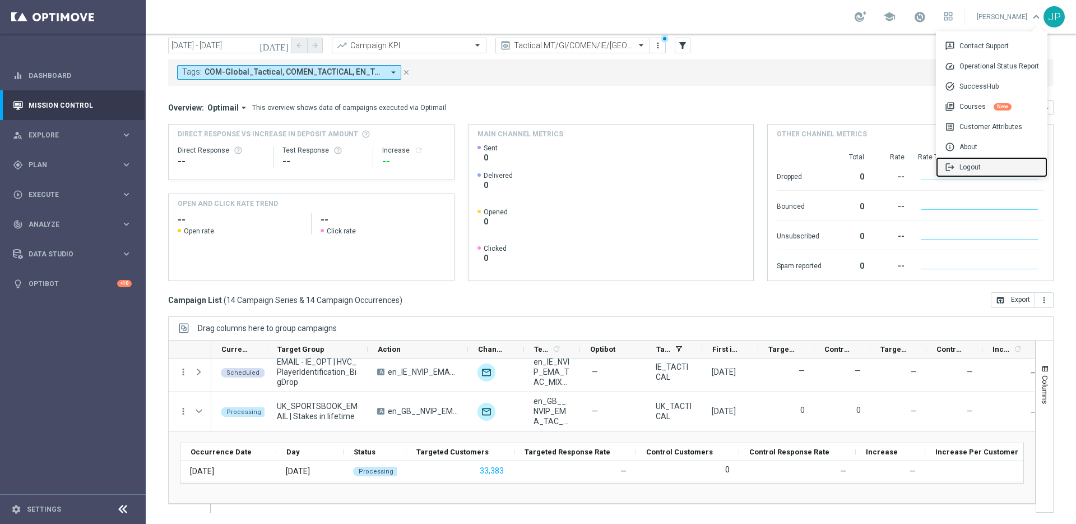
click at [988, 160] on div "logout Logout" at bounding box center [992, 167] width 112 height 20
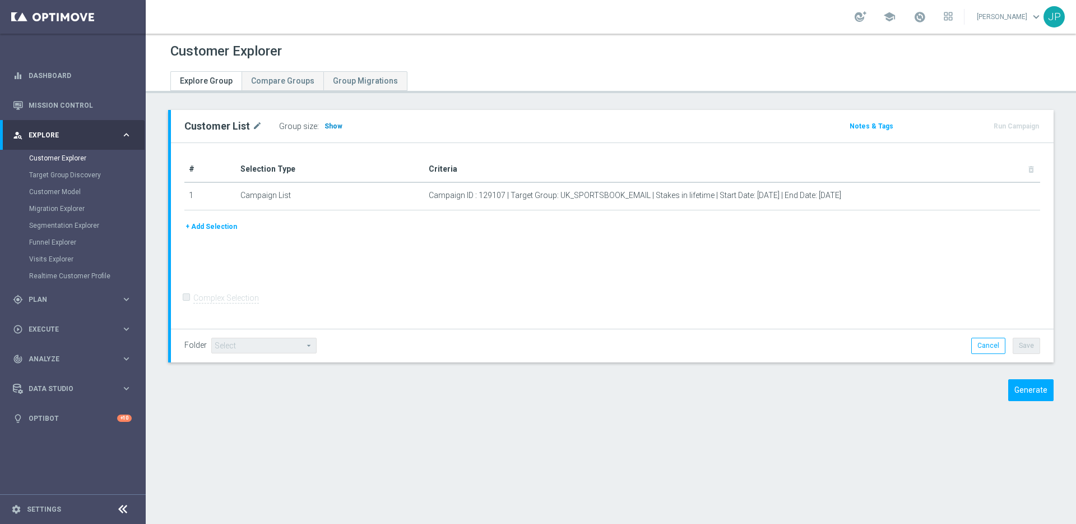
click at [329, 127] on span "Show" at bounding box center [334, 126] width 18 height 8
click at [329, 127] on span "Calculating…" at bounding box center [348, 125] width 50 height 9
click at [333, 124] on span "Show" at bounding box center [334, 126] width 18 height 8
click at [331, 127] on span "Show" at bounding box center [334, 126] width 18 height 8
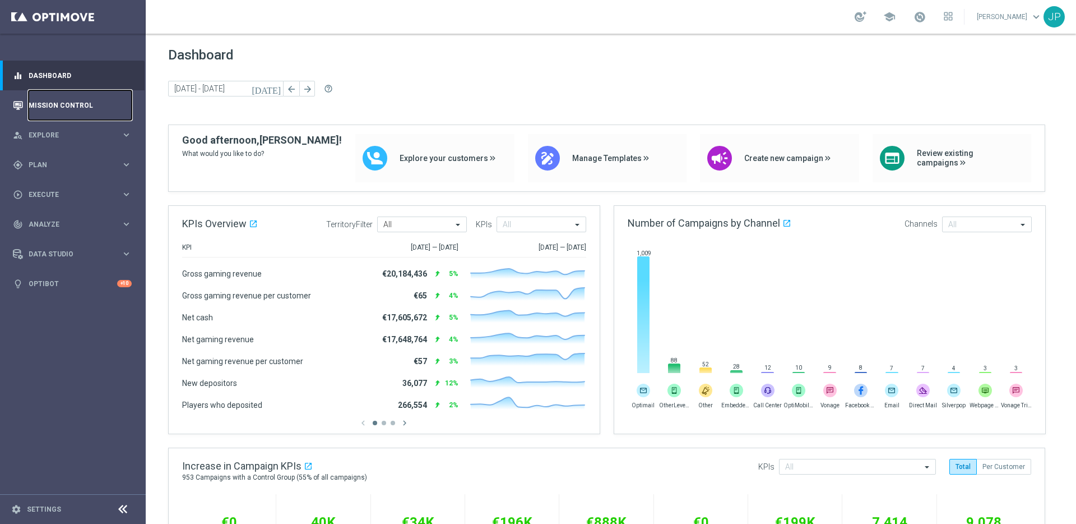
click at [89, 105] on link "Mission Control" at bounding box center [80, 105] width 103 height 30
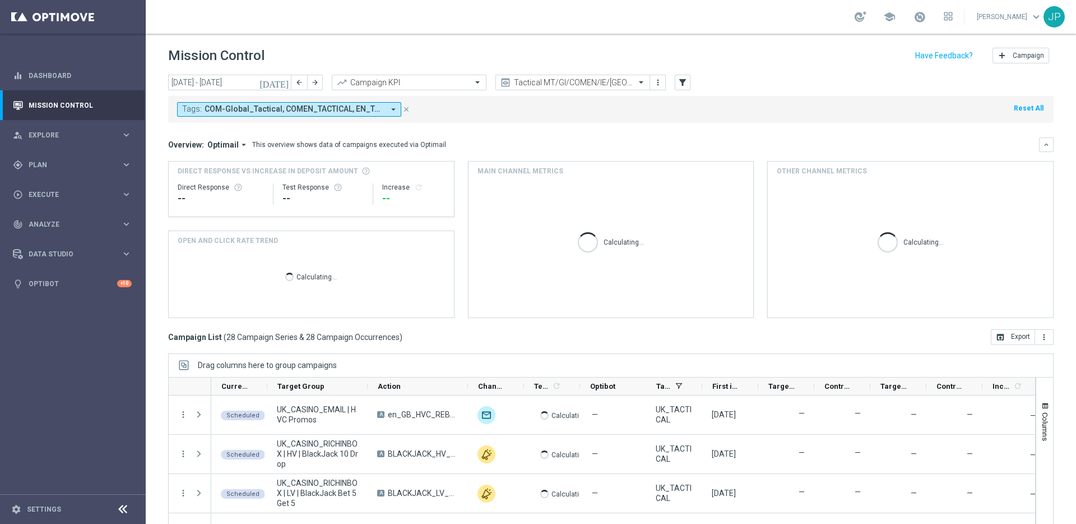
click at [285, 86] on icon "today" at bounding box center [275, 82] width 30 height 10
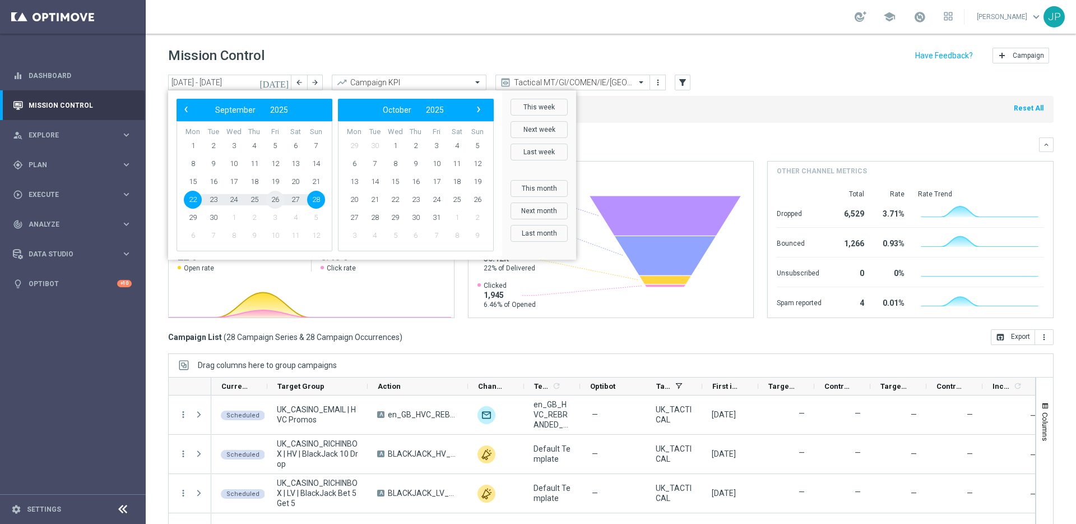
click at [275, 202] on span "26" at bounding box center [275, 200] width 18 height 18
type input "26 Sep 2025 - 26 Sep 2025"
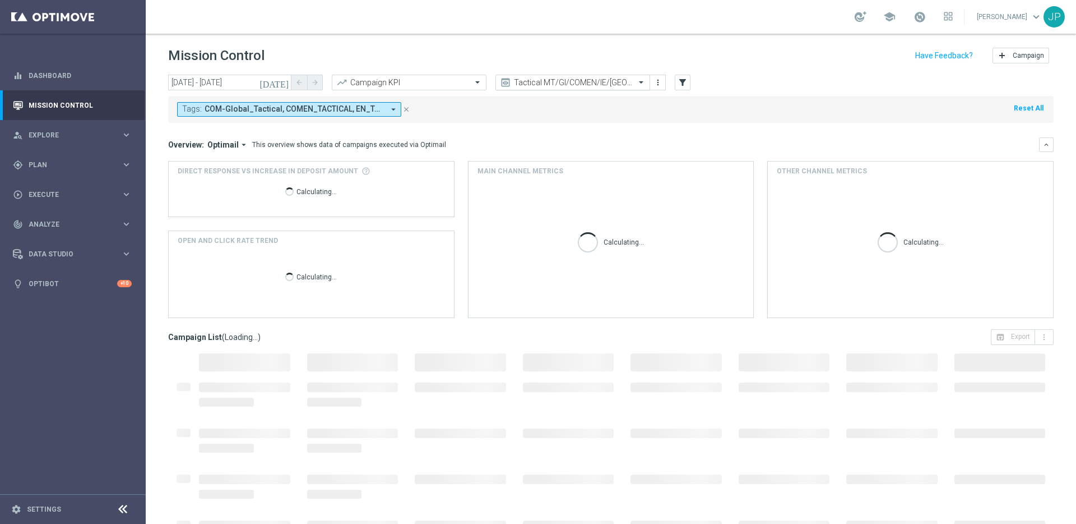
click at [638, 83] on span at bounding box center [643, 82] width 14 height 10
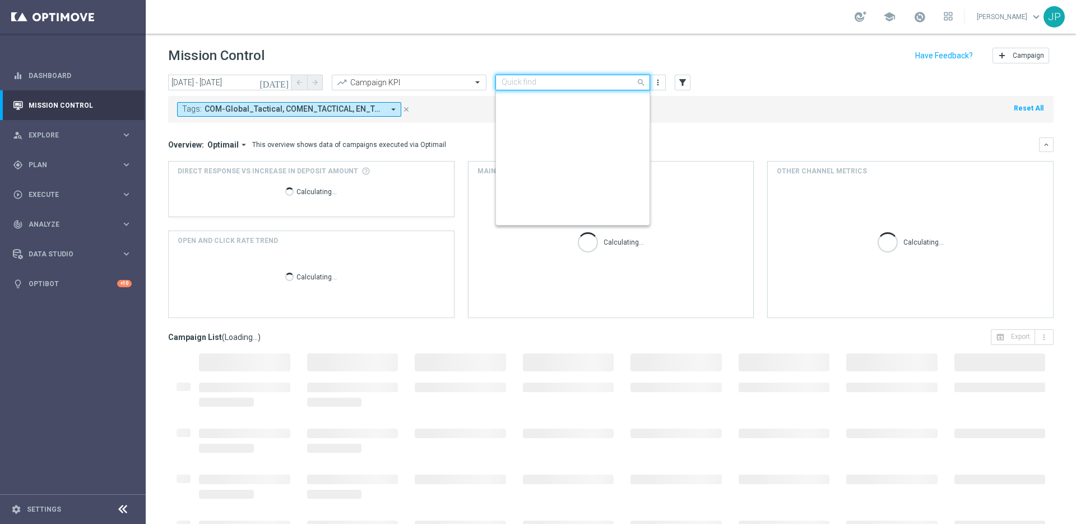
scroll to position [222, 0]
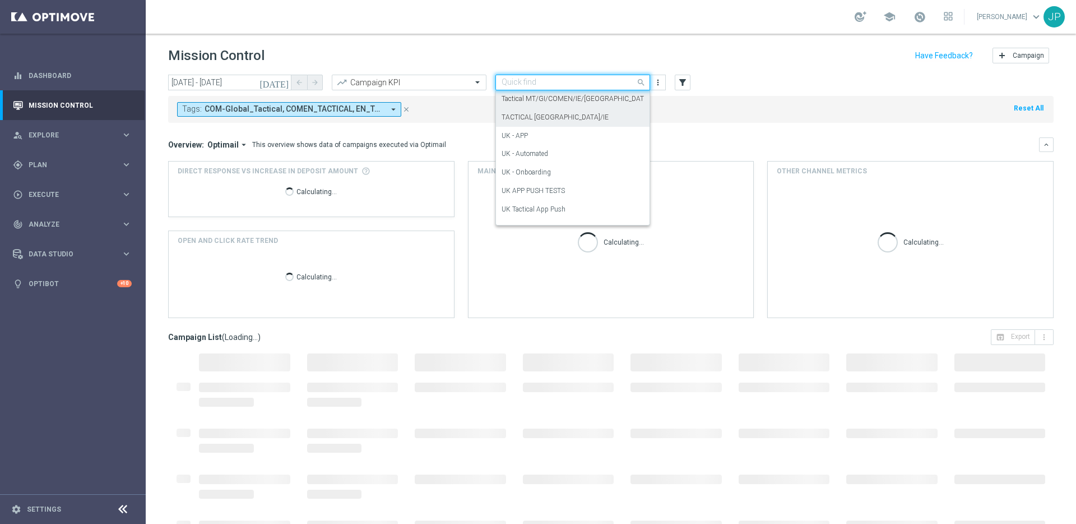
click at [605, 112] on div "TACTICAL UK/IE" at bounding box center [573, 117] width 142 height 19
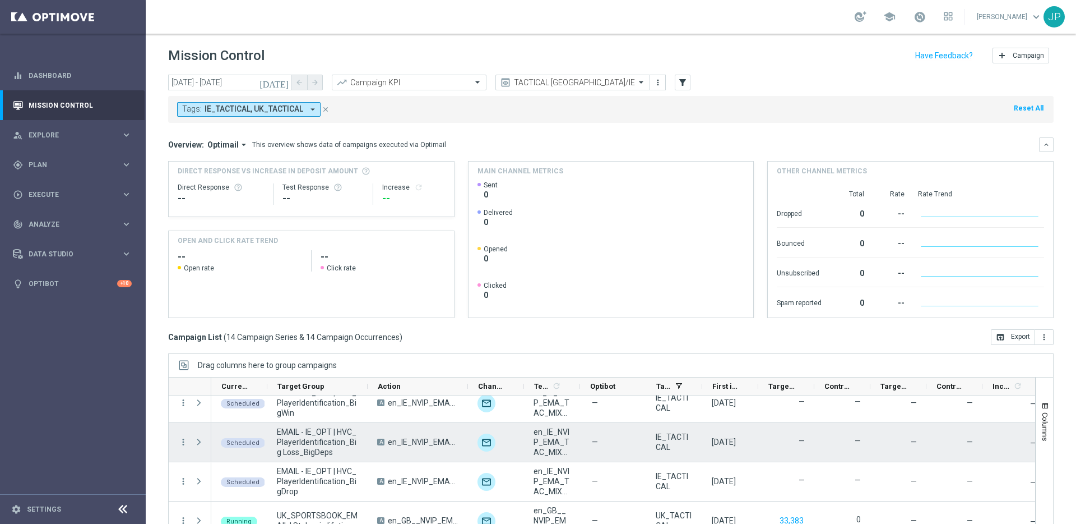
scroll to position [37, 0]
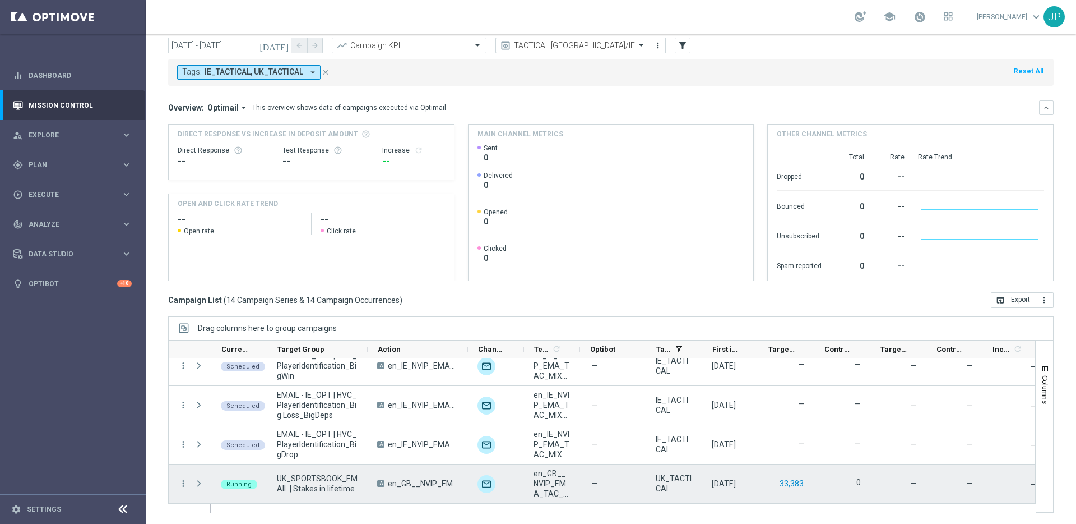
click at [791, 483] on button "33,383" at bounding box center [792, 484] width 26 height 14
click at [201, 483] on span "Press SPACE to select this row." at bounding box center [199, 483] width 10 height 9
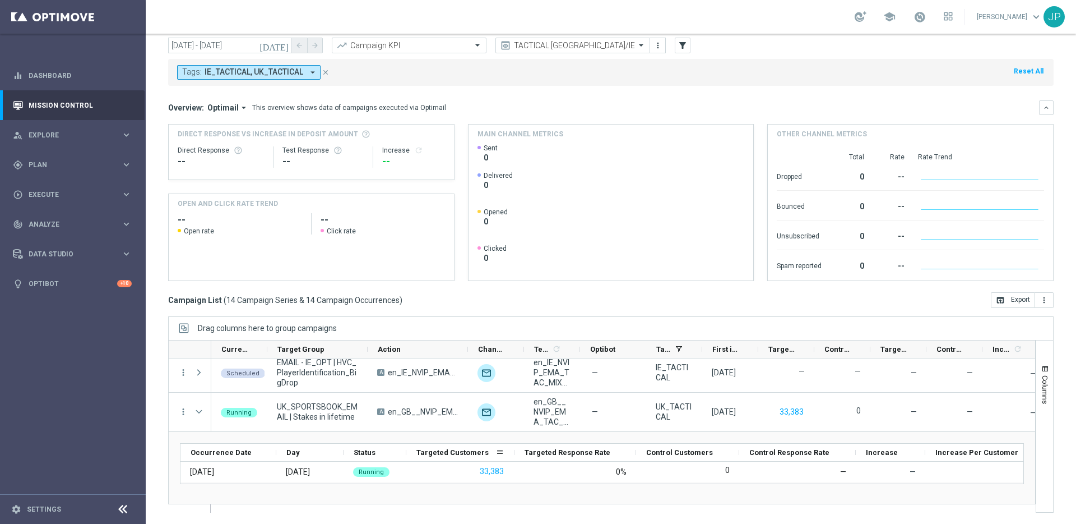
scroll to position [477, 0]
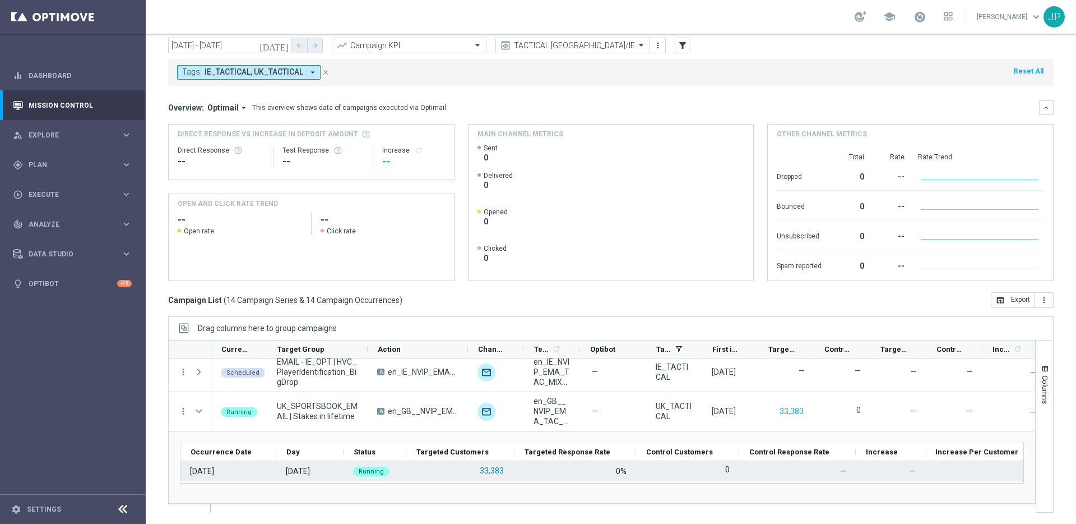
click at [488, 466] on button "33,383" at bounding box center [492, 471] width 26 height 14
click at [487, 469] on button "33,383" at bounding box center [492, 471] width 26 height 14
click at [492, 471] on button "33,383" at bounding box center [492, 471] width 26 height 14
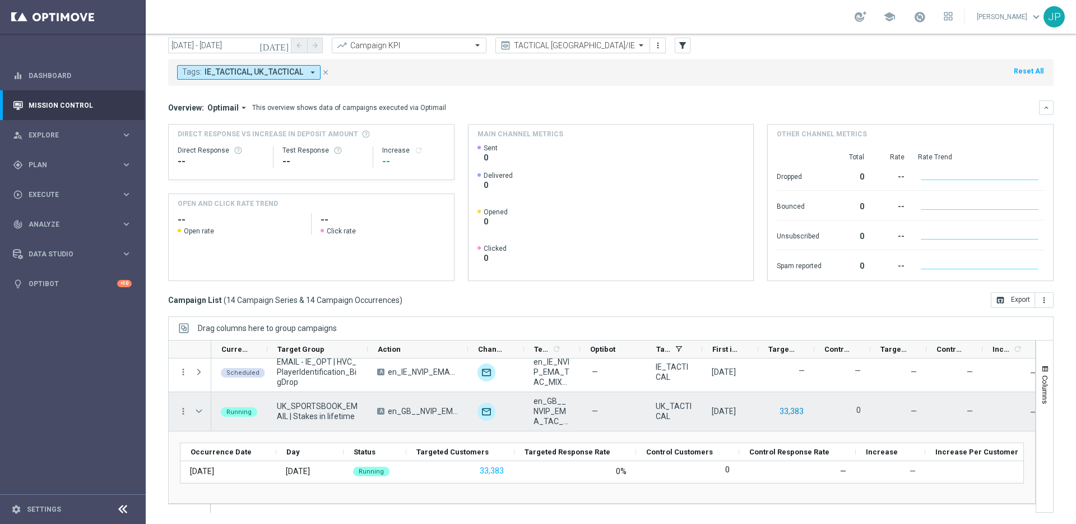
click at [800, 412] on button "33,383" at bounding box center [792, 411] width 26 height 14
click at [788, 412] on button "33,383" at bounding box center [792, 411] width 26 height 14
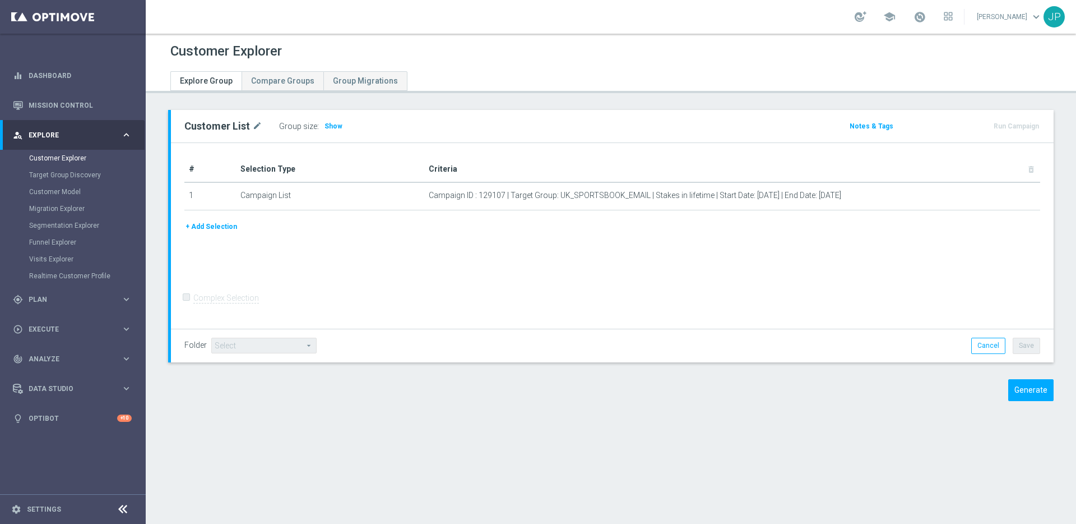
click at [325, 119] on div "Group size : Show" at bounding box center [335, 126] width 112 height 16
click at [330, 127] on span "Show" at bounding box center [334, 126] width 18 height 8
click at [336, 122] on span "Show" at bounding box center [334, 126] width 18 height 8
click at [329, 126] on span "Show" at bounding box center [334, 126] width 18 height 8
click at [330, 127] on span "Show" at bounding box center [334, 126] width 18 height 8
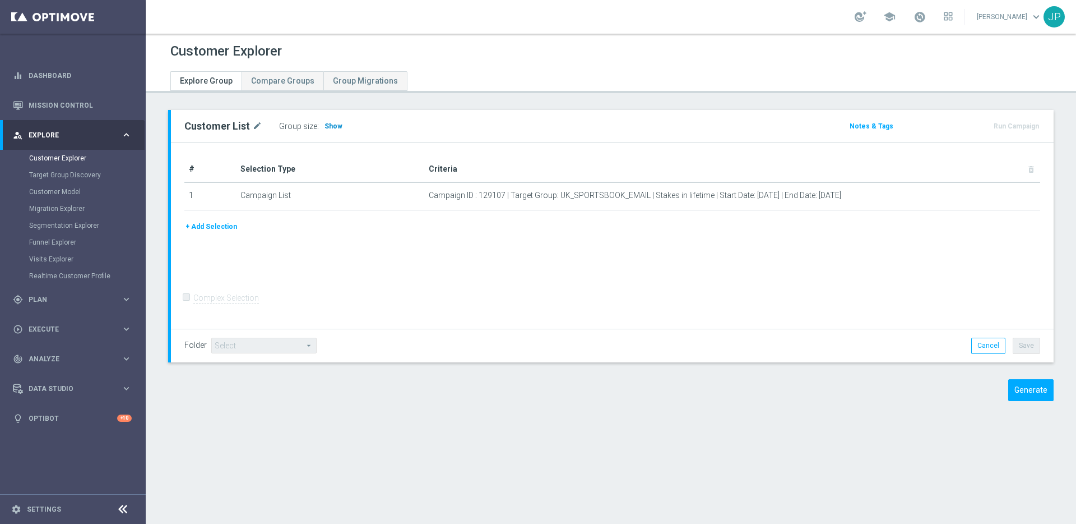
click at [332, 125] on span "Show" at bounding box center [334, 126] width 18 height 8
click at [327, 127] on span "Show" at bounding box center [334, 126] width 18 height 8
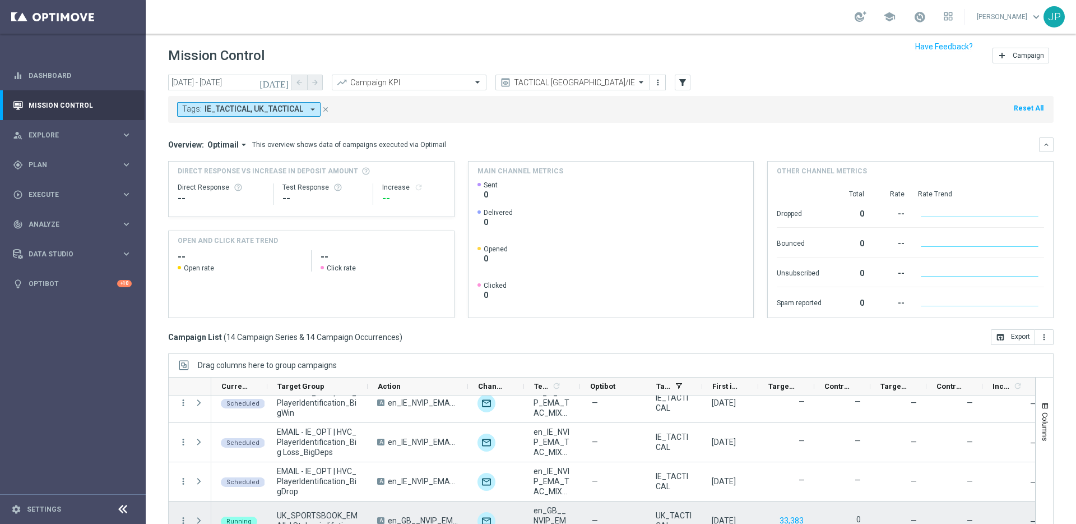
scroll to position [37, 0]
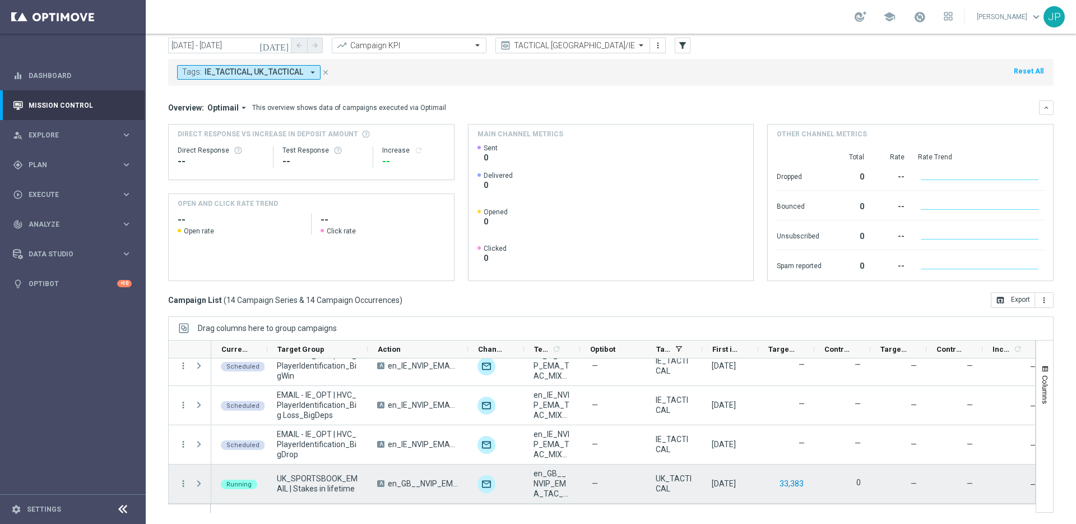
click at [792, 486] on button "33,383" at bounding box center [792, 484] width 26 height 14
click at [201, 481] on span "Press SPACE to select this row." at bounding box center [199, 483] width 10 height 9
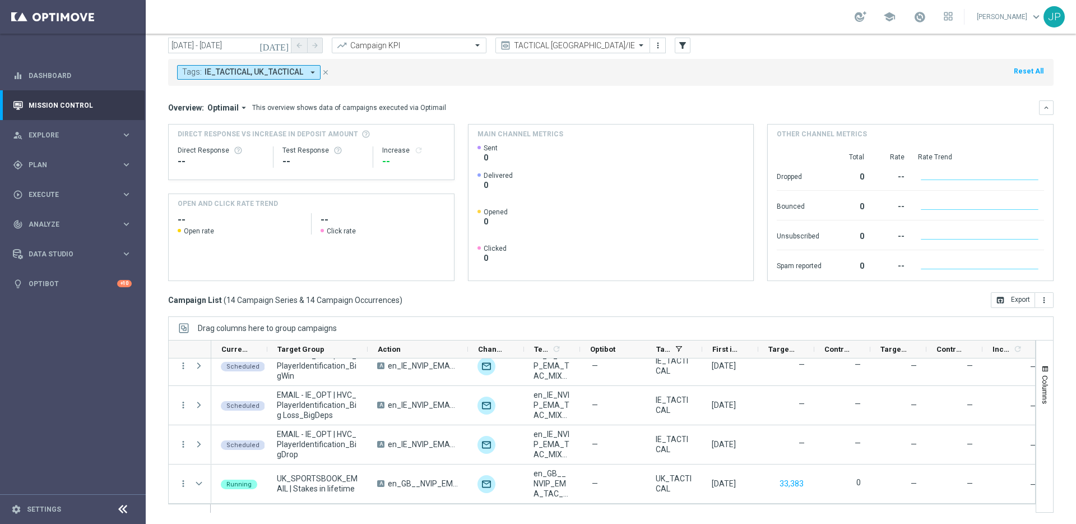
scroll to position [477, 0]
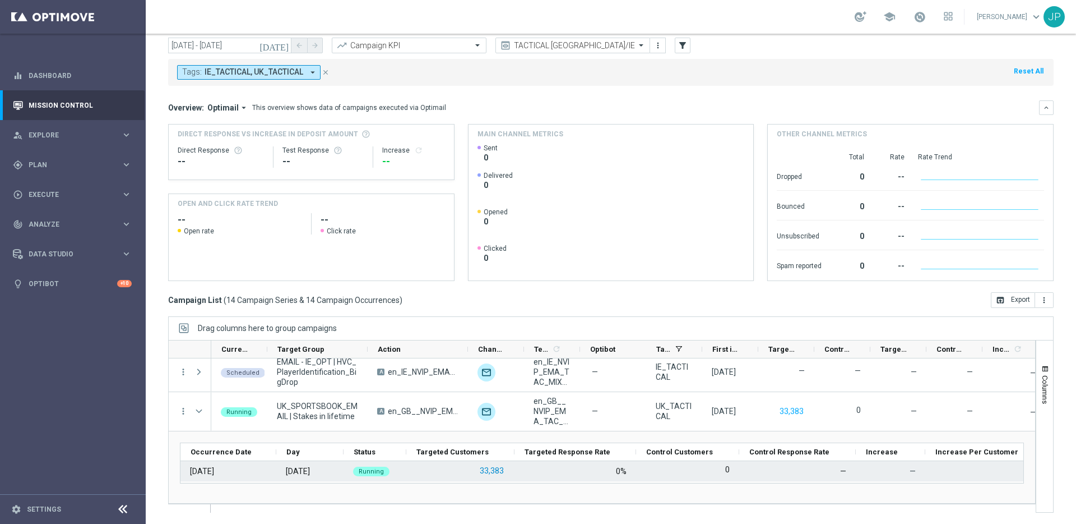
click at [489, 471] on button "33,383" at bounding box center [492, 471] width 26 height 14
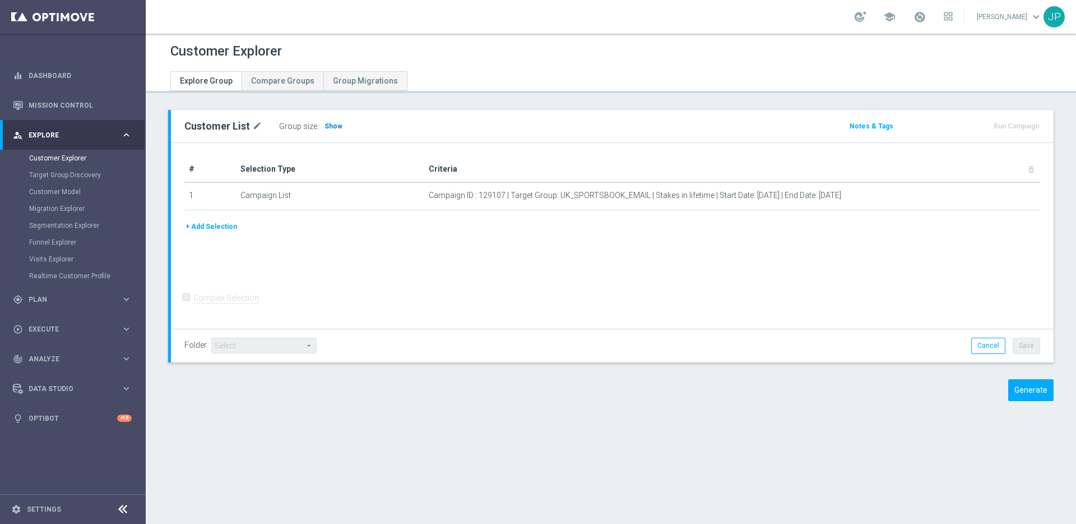
click at [329, 123] on span "Show" at bounding box center [334, 126] width 18 height 8
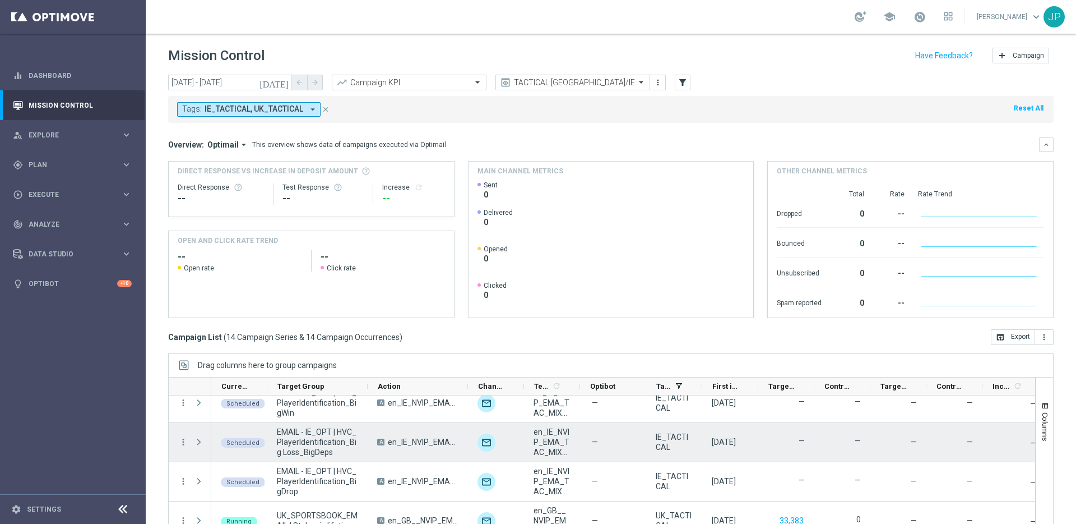
scroll to position [37, 0]
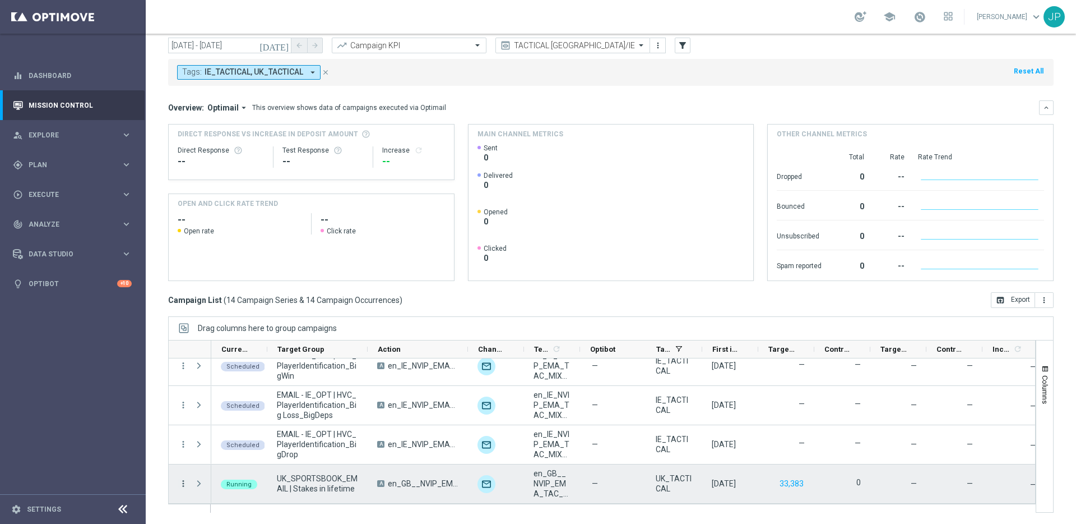
click at [184, 481] on icon "more_vert" at bounding box center [183, 483] width 10 height 10
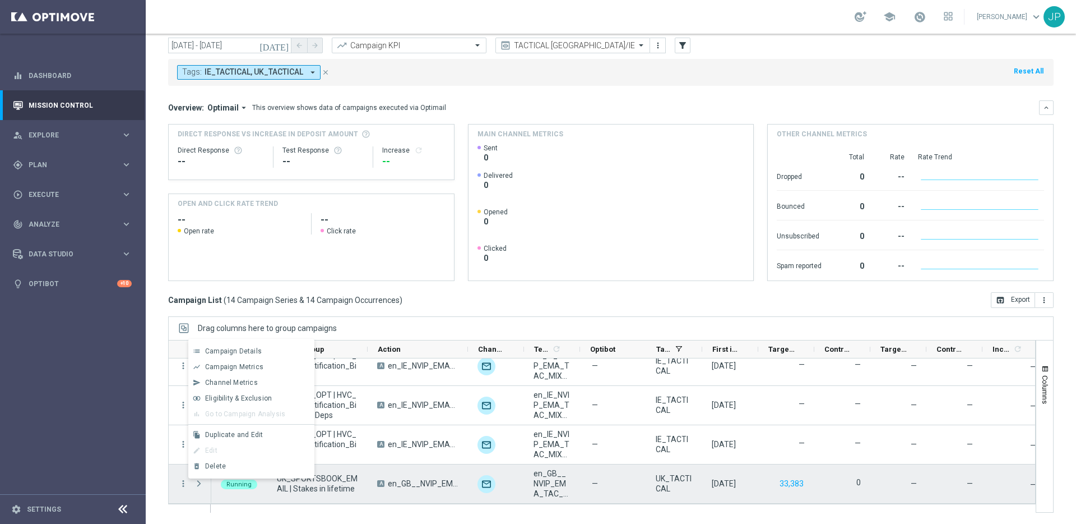
click at [196, 488] on span "Press SPACE to deselect this row." at bounding box center [199, 483] width 10 height 9
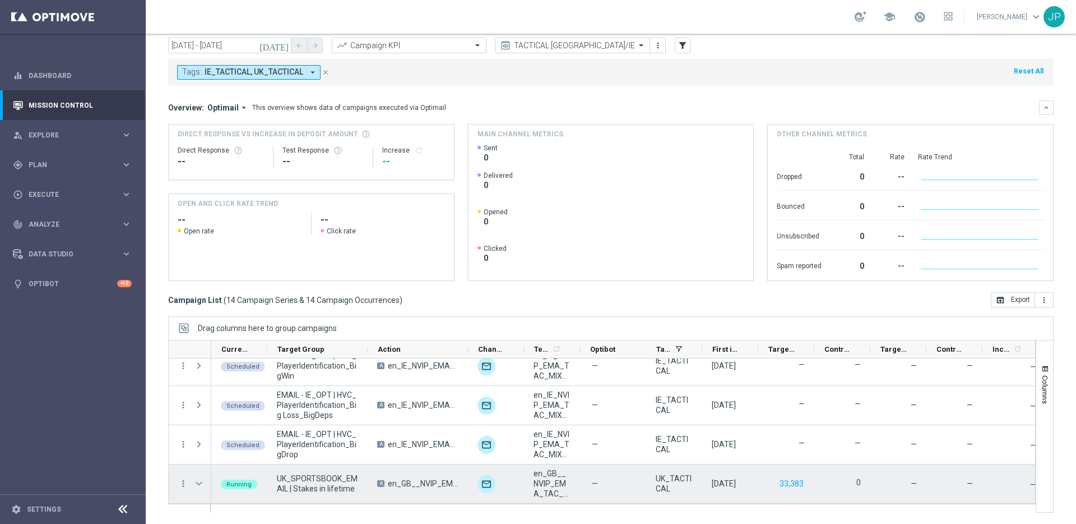
click at [196, 485] on span "Press SPACE to select this row." at bounding box center [199, 483] width 10 height 9
click at [197, 485] on span "Press SPACE to select this row." at bounding box center [199, 483] width 10 height 9
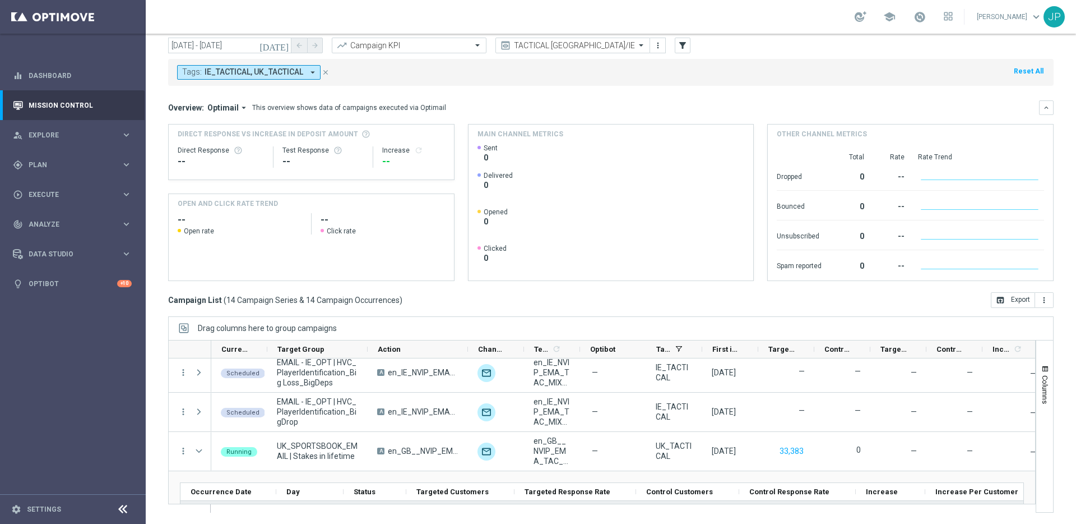
scroll to position [477, 0]
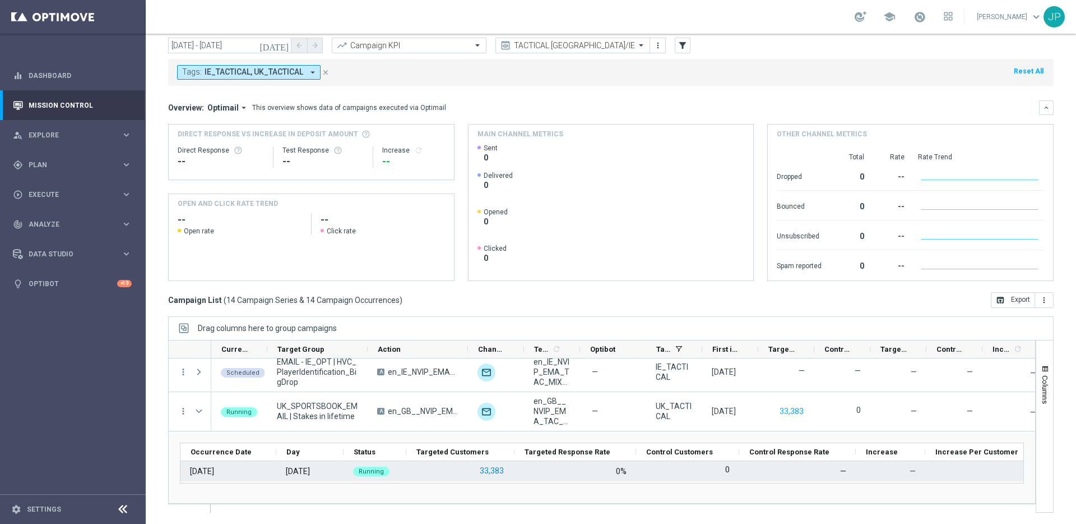
click at [499, 470] on button "33,383" at bounding box center [492, 471] width 26 height 14
click at [489, 466] on button "33,383" at bounding box center [492, 471] width 26 height 14
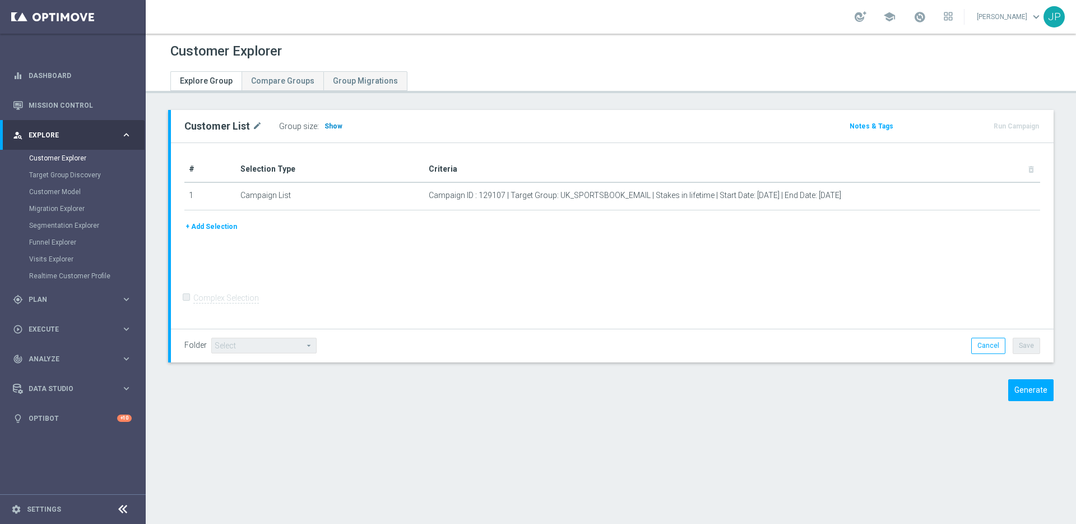
click at [329, 127] on span "Show" at bounding box center [334, 126] width 18 height 8
click at [327, 126] on span "Show" at bounding box center [334, 126] width 18 height 8
